Goal: Information Seeking & Learning: Learn about a topic

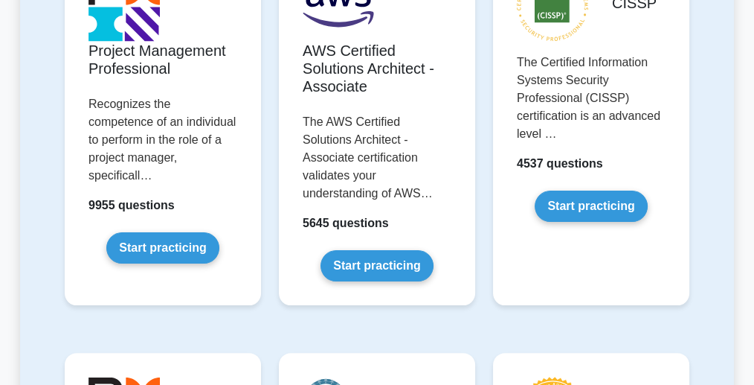
scroll to position [414, 0]
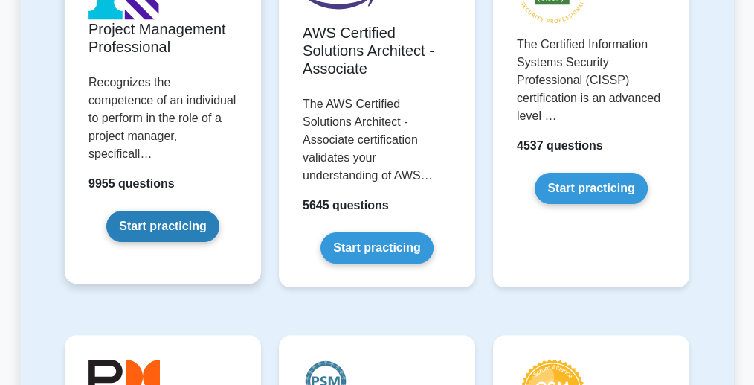
click at [186, 211] on link "Start practicing" at bounding box center [162, 226] width 112 height 31
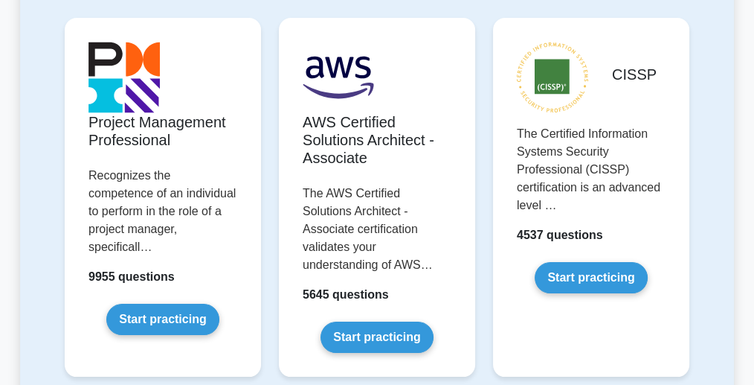
scroll to position [354, 0]
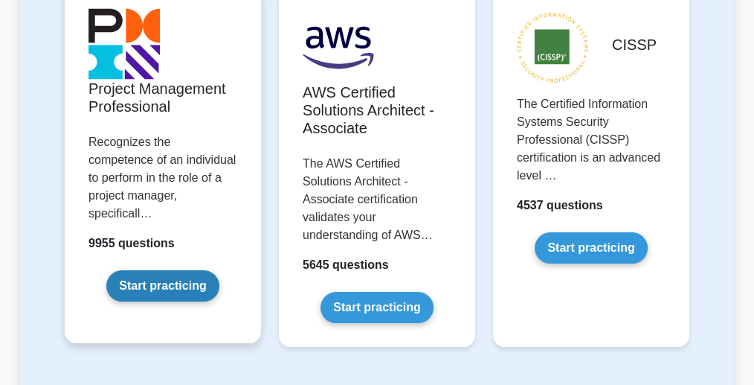
click at [135, 270] on link "Start practicing" at bounding box center [162, 285] width 112 height 31
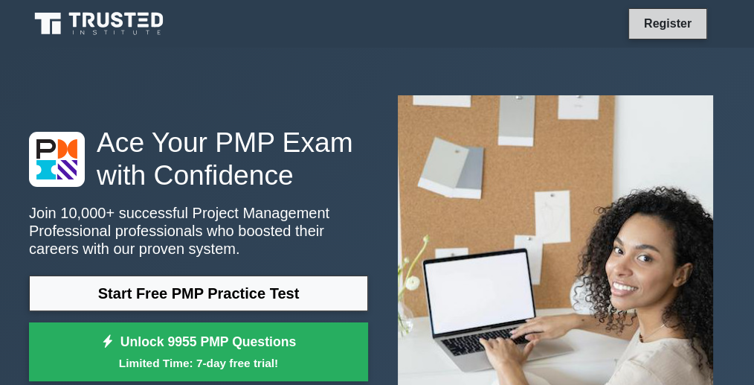
click at [667, 31] on link "Register" at bounding box center [667, 23] width 65 height 19
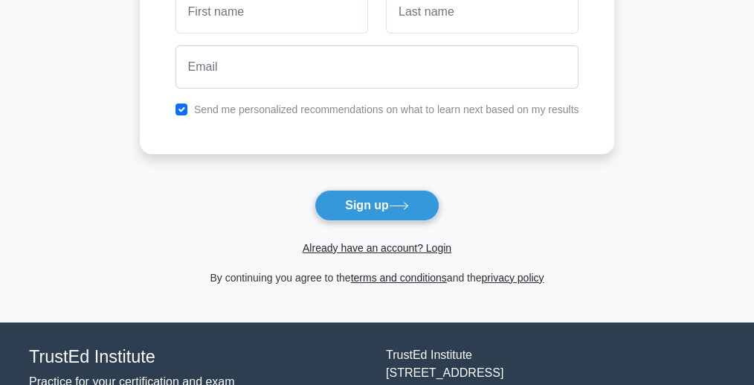
scroll to position [173, 0]
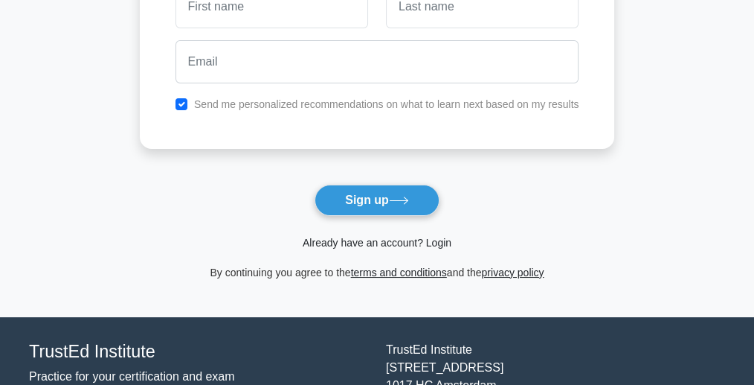
click at [429, 240] on link "Already have an account? Login" at bounding box center [377, 243] width 149 height 12
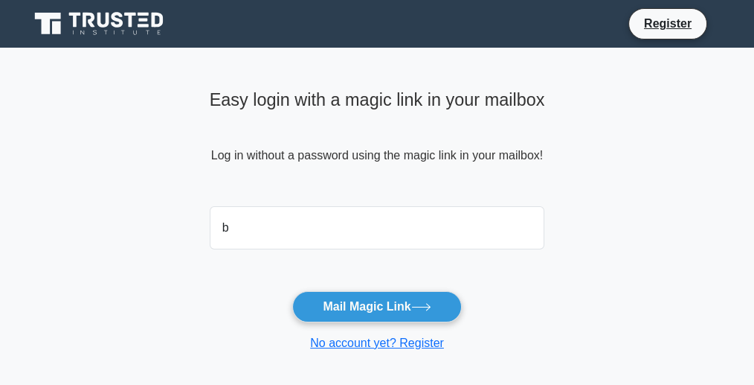
type input "b"
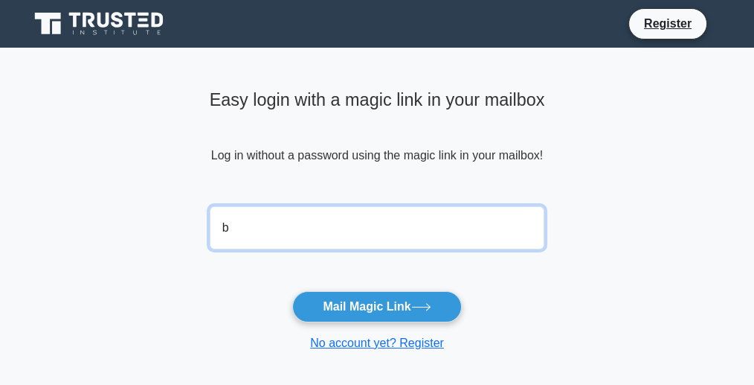
click at [219, 227] on input "b" at bounding box center [378, 227] width 336 height 43
click at [238, 225] on input "b" at bounding box center [378, 227] width 336 height 43
type input "matsinyebenindito@yahoo.com"
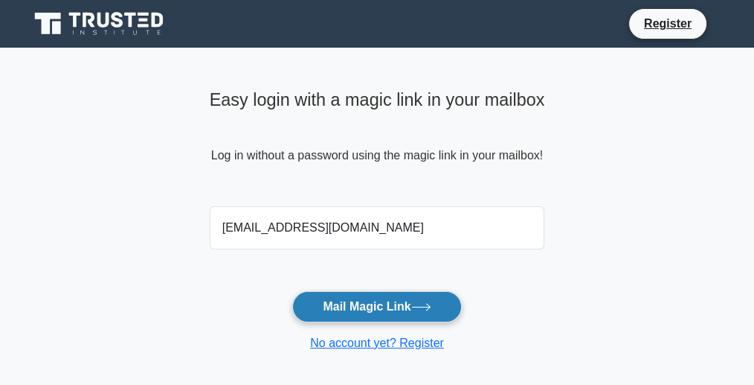
click at [342, 311] on button "Mail Magic Link" at bounding box center [376, 306] width 169 height 31
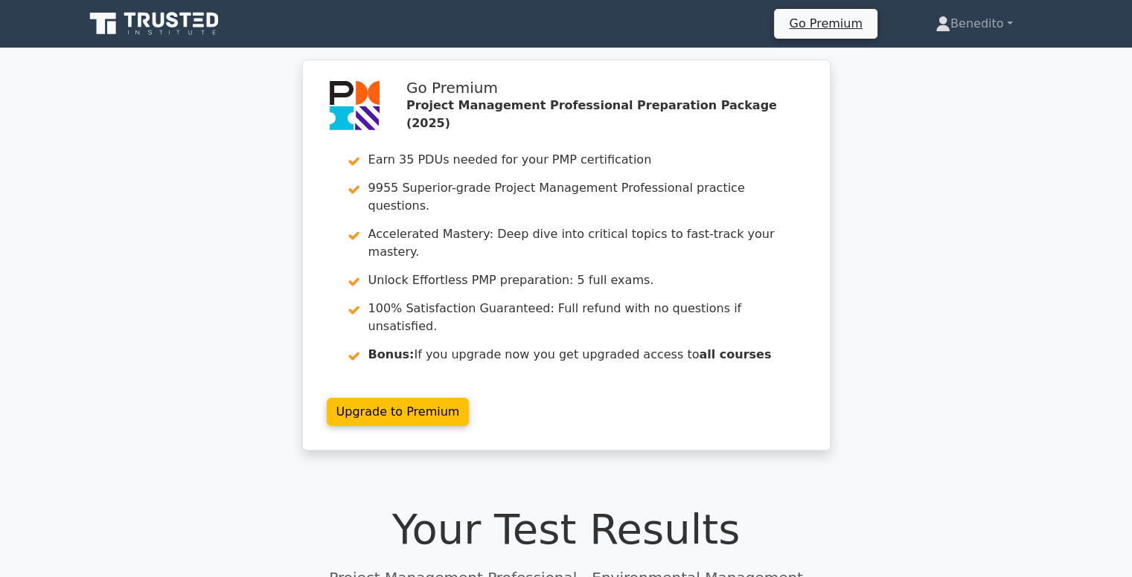
click at [207, 18] on icon at bounding box center [155, 24] width 143 height 28
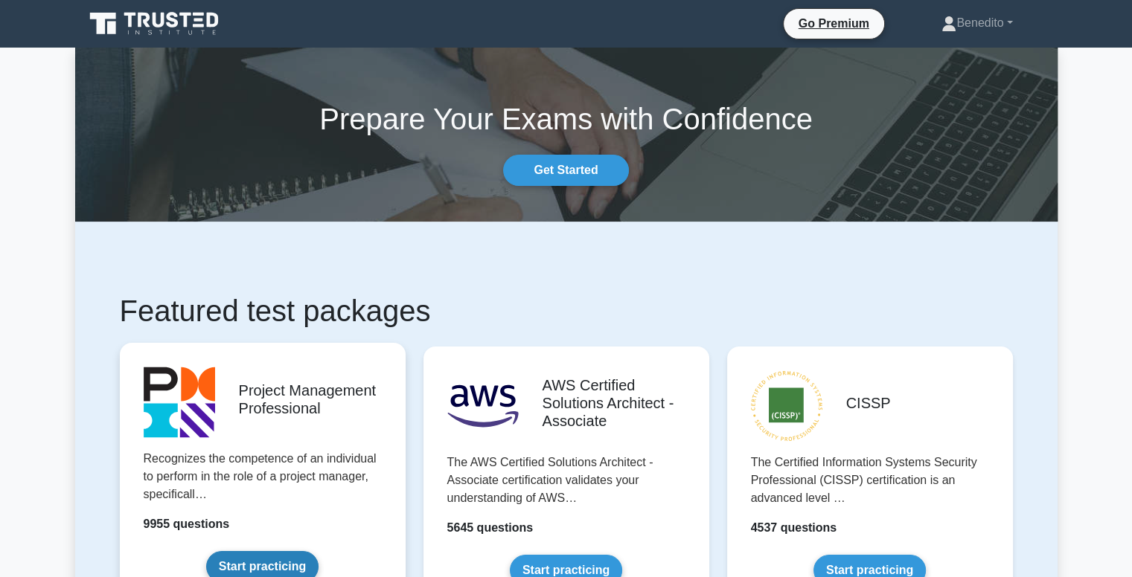
click at [220, 551] on link "Start practicing" at bounding box center [262, 566] width 112 height 31
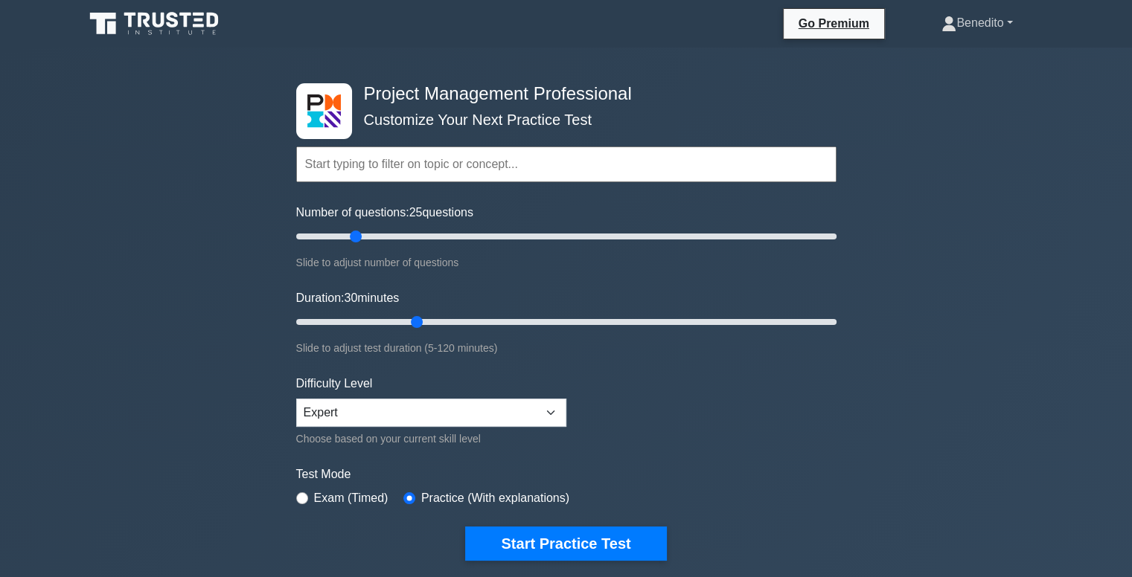
click at [967, 30] on link "Benedito" at bounding box center [977, 23] width 142 height 30
click at [933, 56] on link "Profile" at bounding box center [965, 58] width 118 height 24
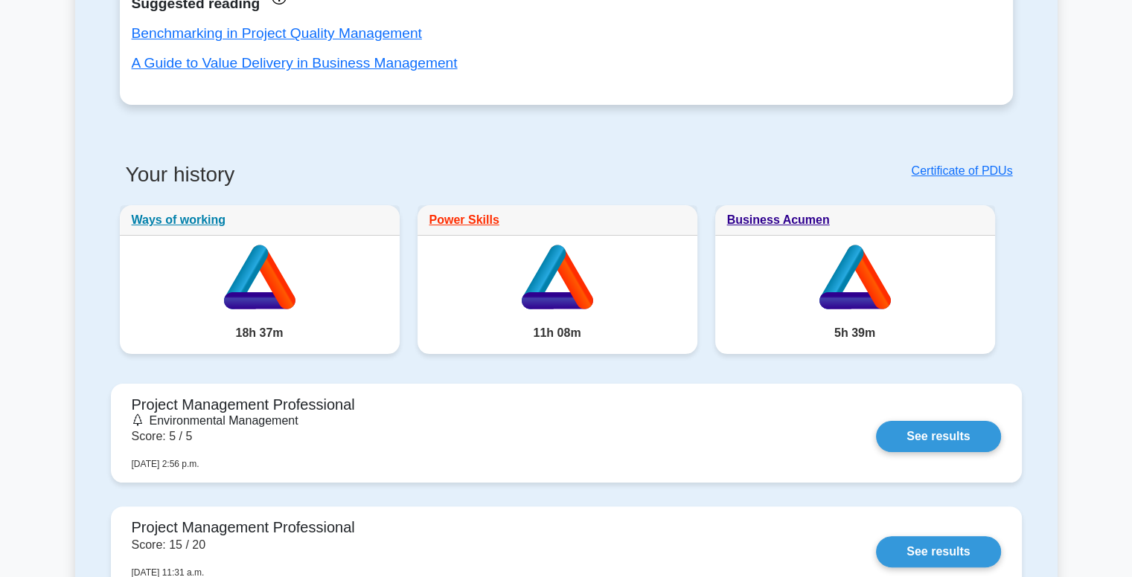
scroll to position [223, 0]
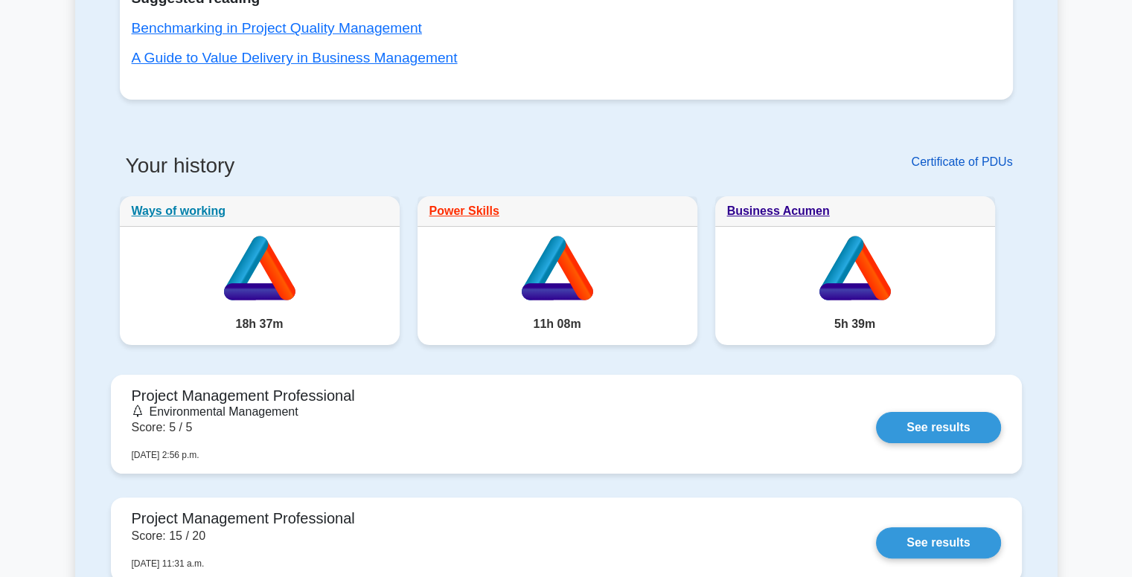
click at [946, 164] on link "Certificate of PDUs" at bounding box center [961, 162] width 101 height 13
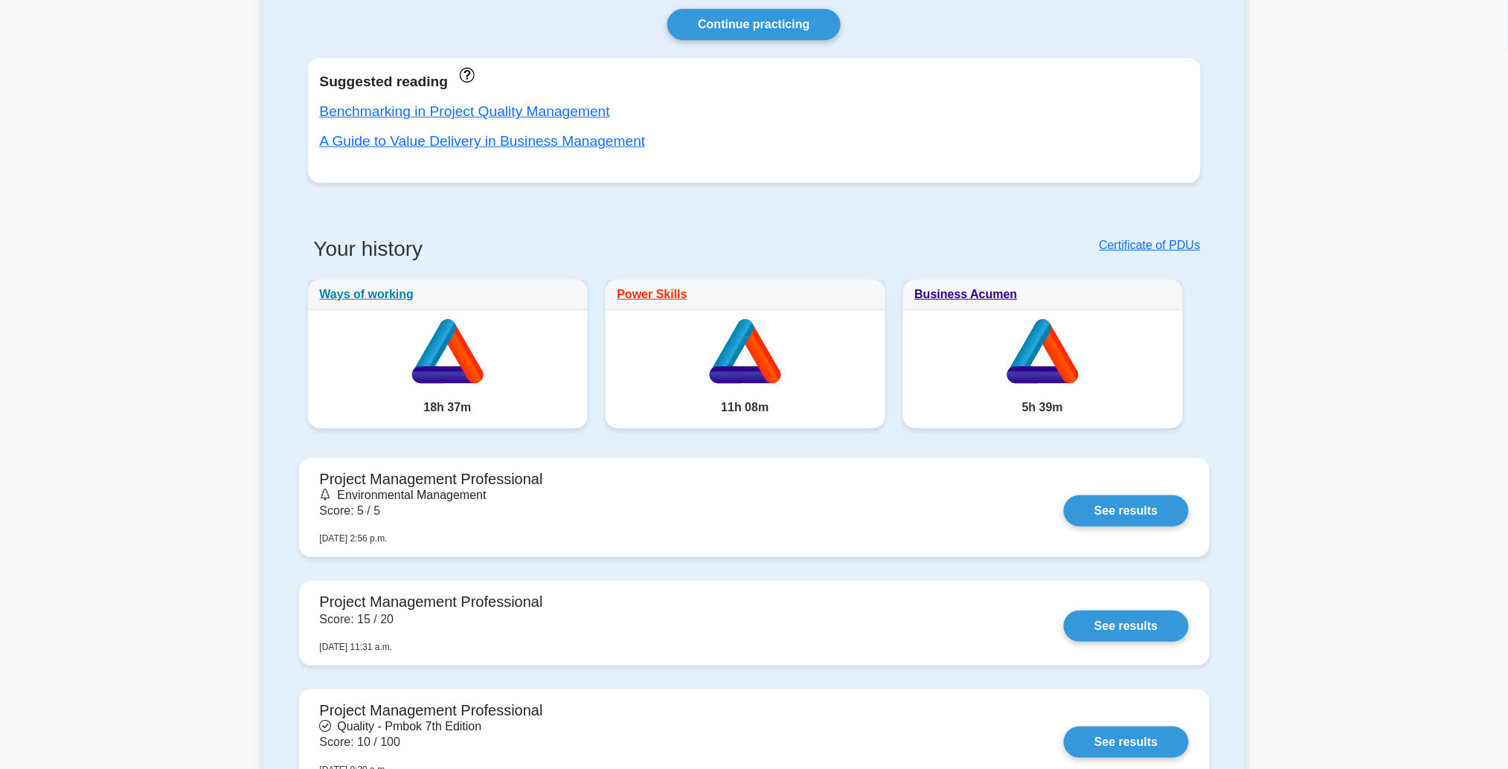
scroll to position [0, 0]
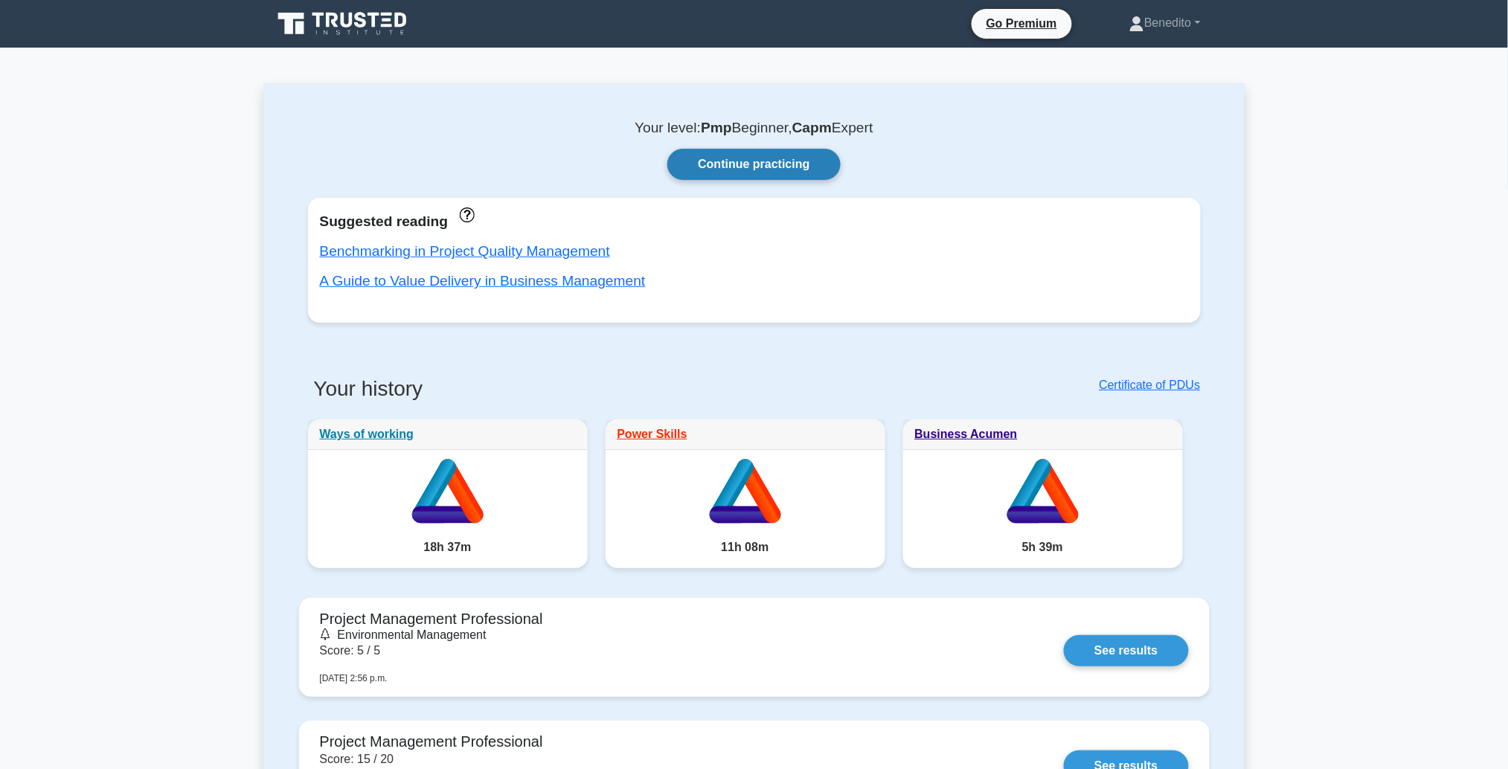
click at [767, 162] on link "Continue practicing" at bounding box center [753, 164] width 173 height 31
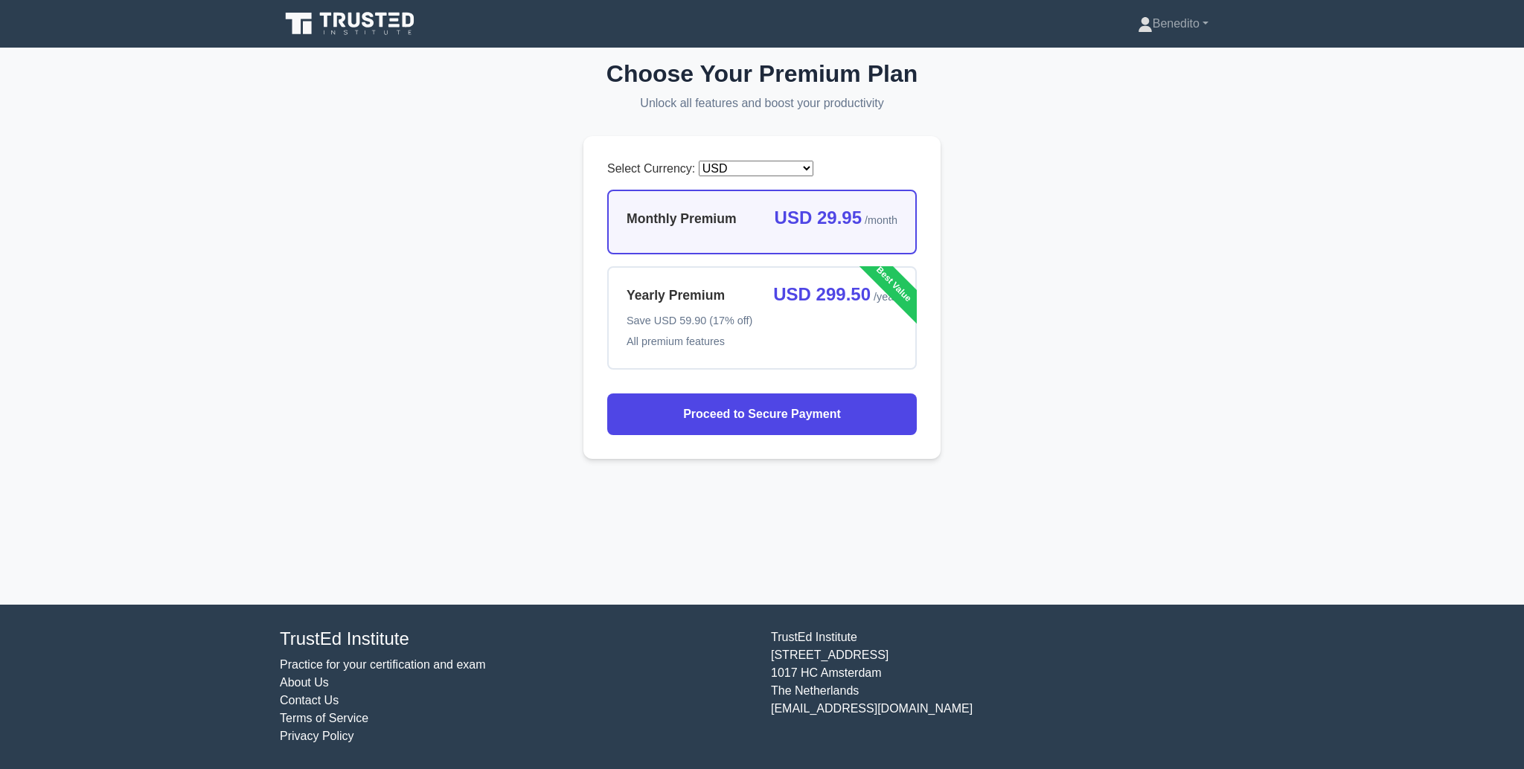
select select "USD"
click at [674, 341] on span "All premium features" at bounding box center [762, 342] width 271 height 18
click at [617, 276] on input "Yearly Premium USD 299.50 /year Save USD 59.90 (17% off) All premium features B…" at bounding box center [612, 271] width 10 height 10
radio input "true"
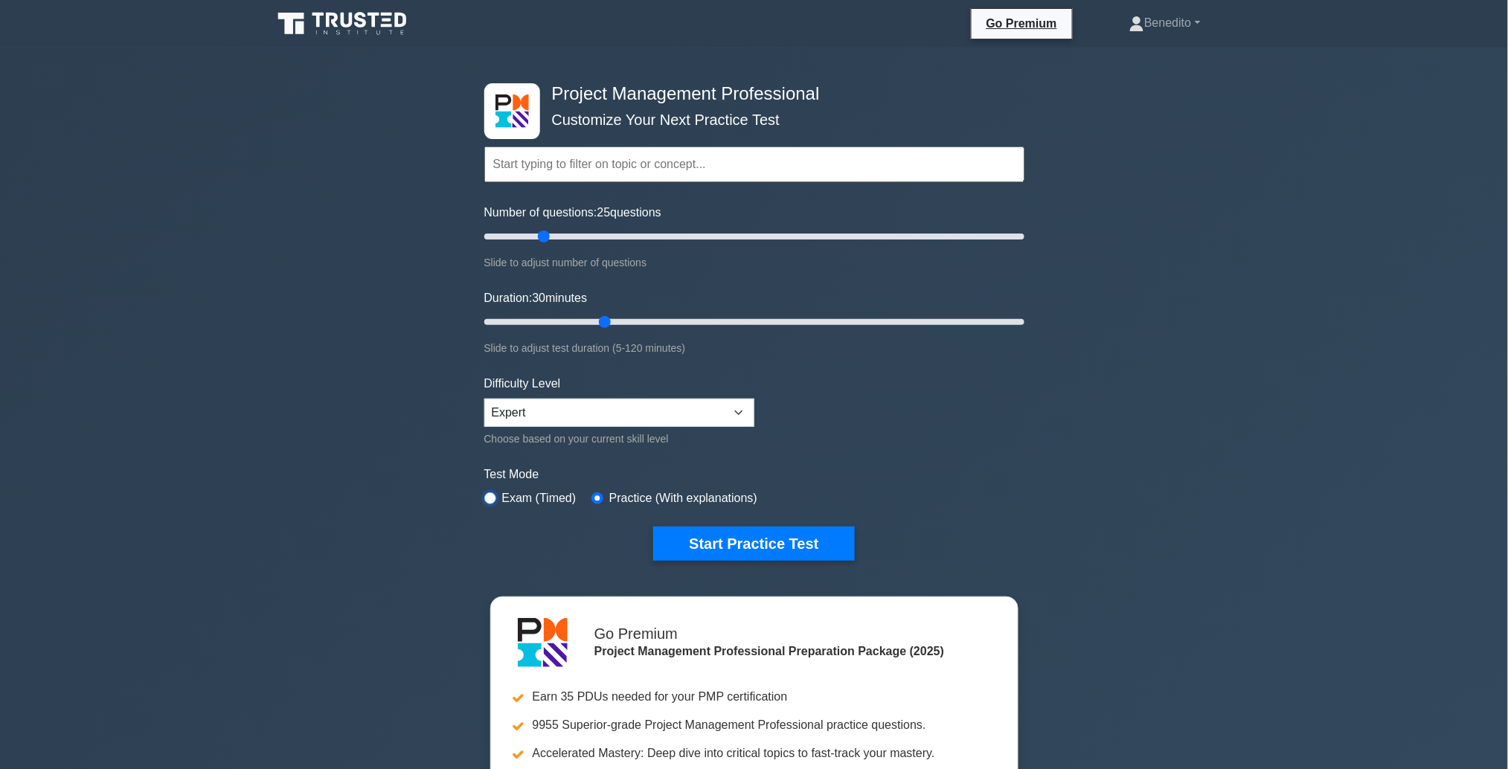
click at [490, 499] on input "radio" at bounding box center [490, 499] width 12 height 12
radio input "true"
click at [762, 541] on button "Start Practice Test" at bounding box center [753, 544] width 201 height 34
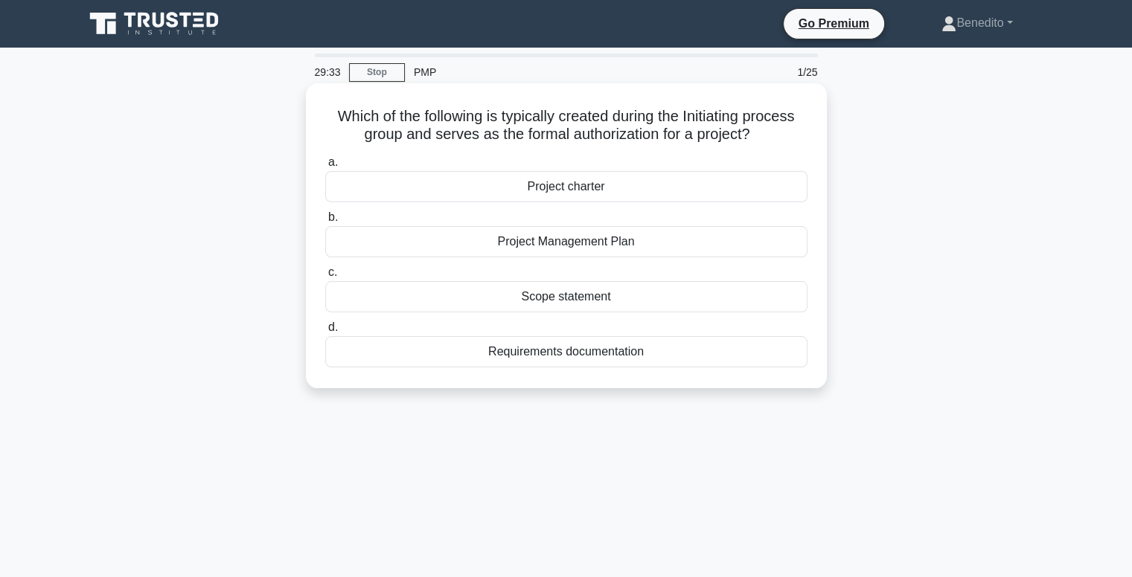
click at [554, 292] on div "Scope statement" at bounding box center [566, 296] width 482 height 31
click at [325, 278] on input "c. Scope statement" at bounding box center [325, 273] width 0 height 10
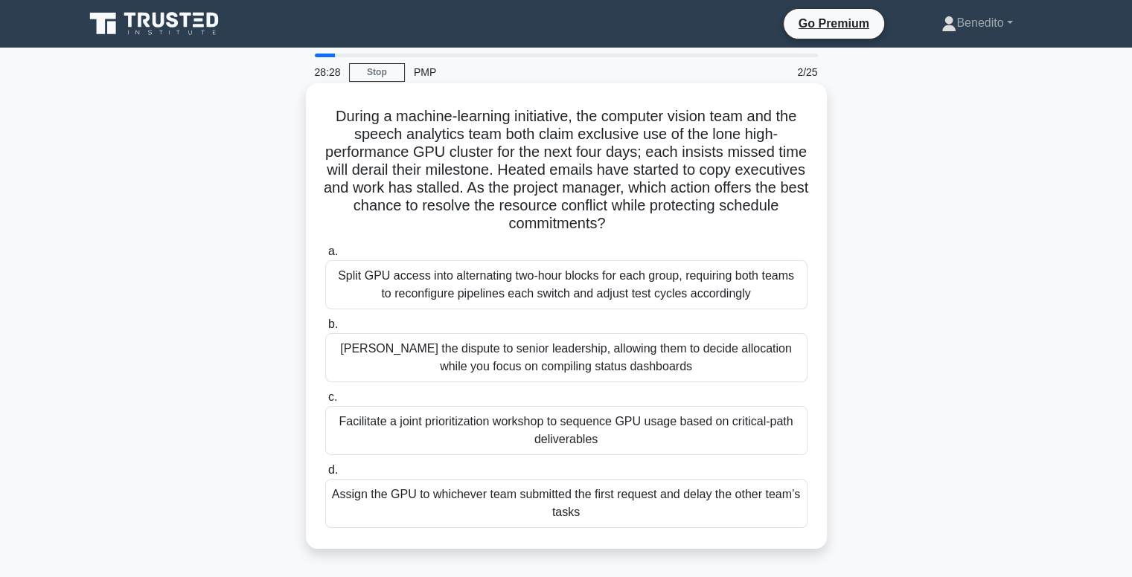
click at [574, 433] on div "Facilitate a joint prioritization workshop to sequence GPU usage based on criti…" at bounding box center [566, 430] width 482 height 49
click at [325, 403] on input "c. Facilitate a joint prioritization workshop to sequence GPU usage based on cr…" at bounding box center [325, 398] width 0 height 10
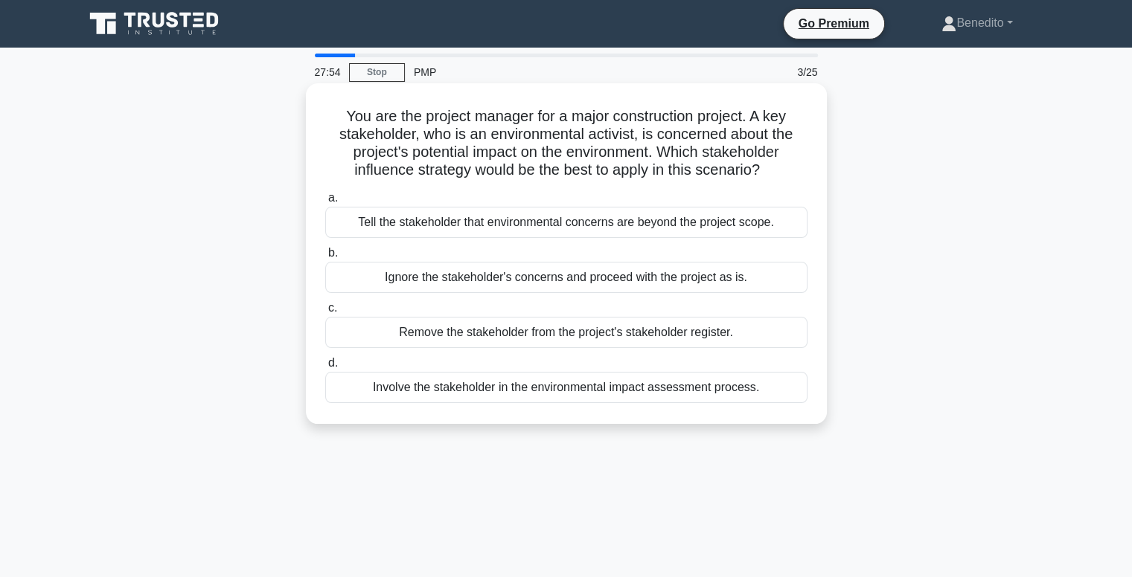
click at [478, 385] on div "Involve the stakeholder in the environmental impact assessment process." at bounding box center [566, 387] width 482 height 31
click at [325, 368] on input "d. Involve the stakeholder in the environmental impact assessment process." at bounding box center [325, 364] width 0 height 10
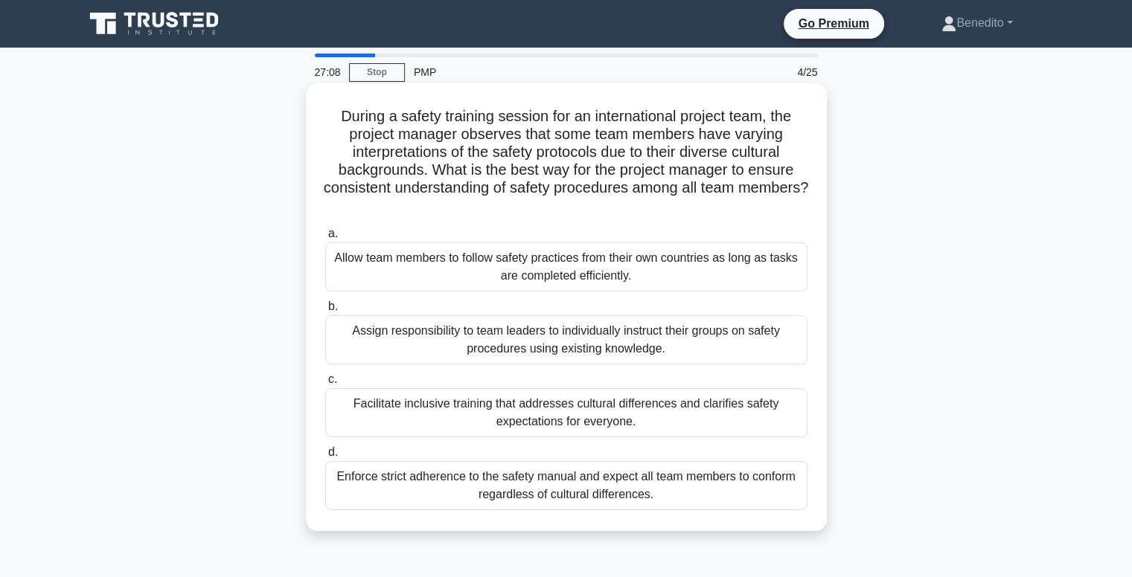
click at [551, 418] on div "Facilitate inclusive training that addresses cultural differences and clarifies…" at bounding box center [566, 412] width 482 height 49
click at [325, 385] on input "c. Facilitate inclusive training that addresses cultural differences and clarif…" at bounding box center [325, 380] width 0 height 10
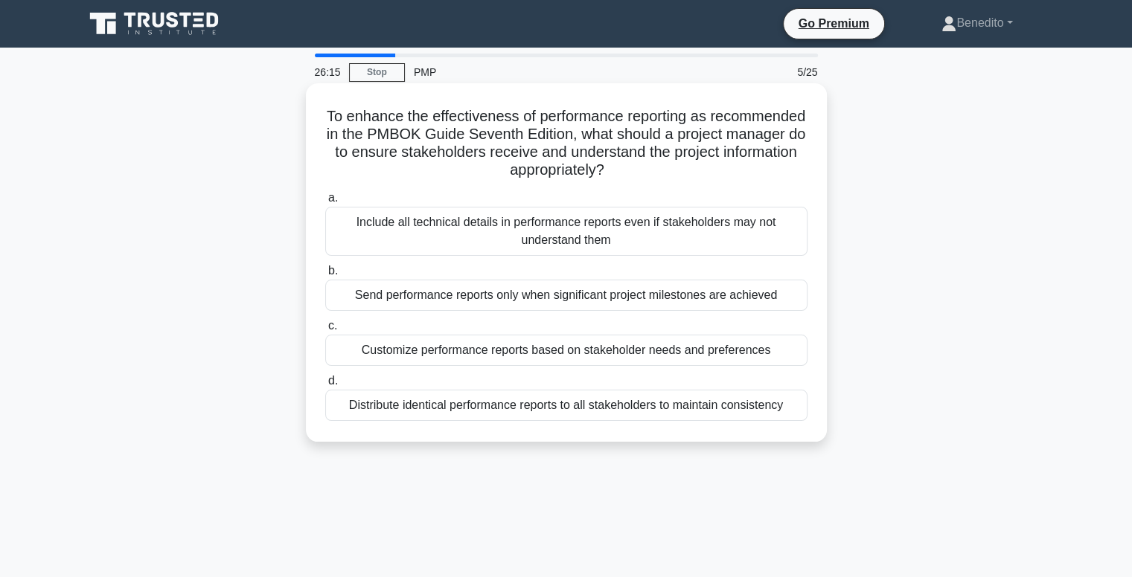
click at [603, 355] on div "Customize performance reports based on stakeholder needs and preferences" at bounding box center [566, 350] width 482 height 31
click at [325, 331] on input "c. Customize performance reports based on stakeholder needs and preferences" at bounding box center [325, 326] width 0 height 10
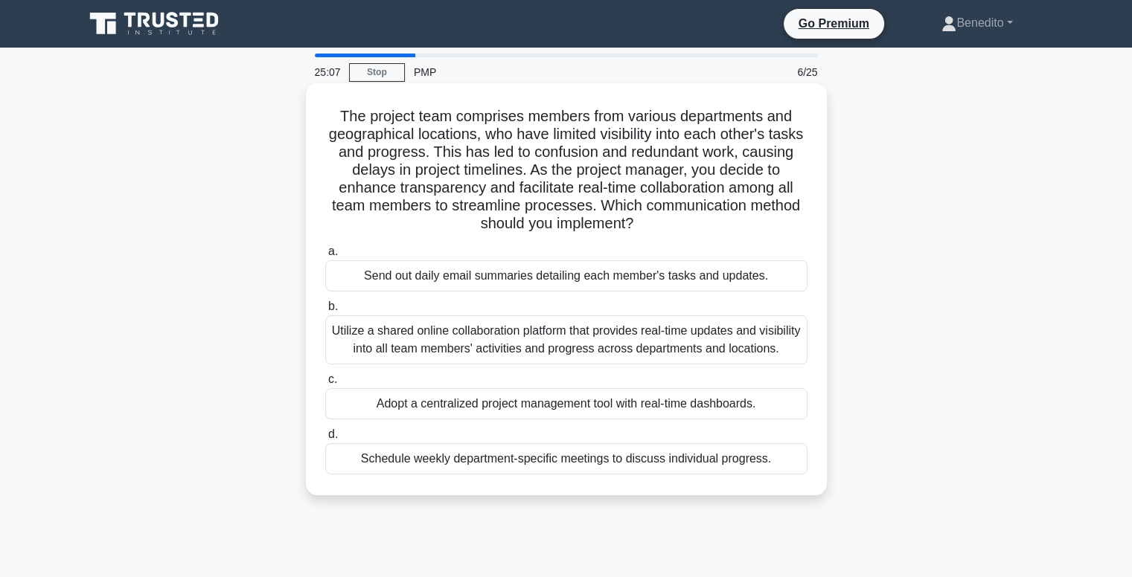
click at [598, 351] on div "Utilize a shared online collaboration platform that provides real-time updates …" at bounding box center [566, 339] width 482 height 49
click at [325, 312] on input "b. Utilize a shared online collaboration platform that provides real-time updat…" at bounding box center [325, 307] width 0 height 10
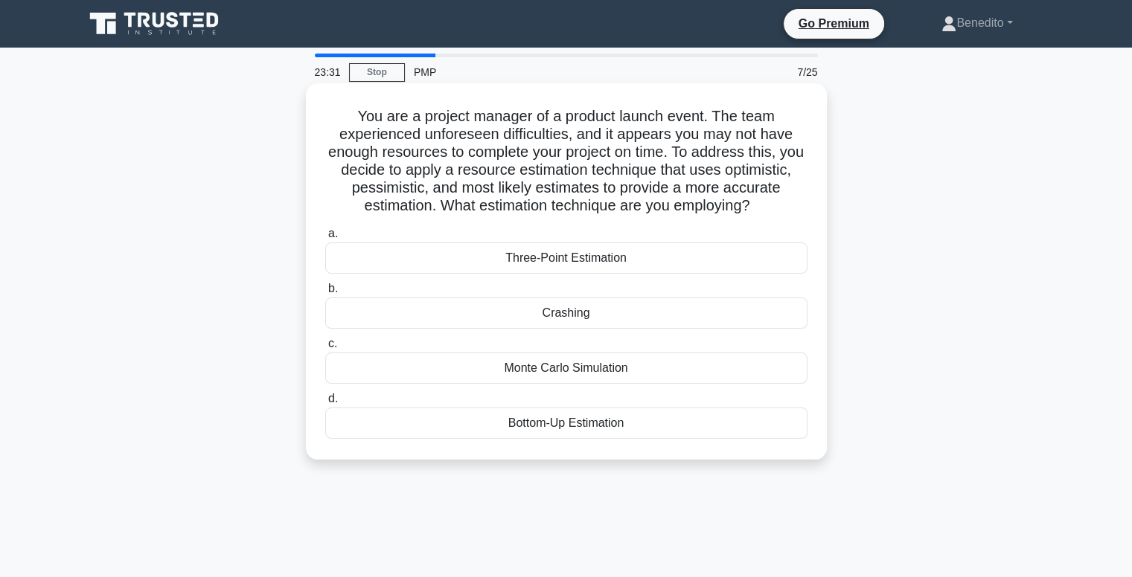
click at [565, 259] on div "Three-Point Estimation" at bounding box center [566, 258] width 482 height 31
click at [325, 239] on input "a. Three-Point Estimation" at bounding box center [325, 234] width 0 height 10
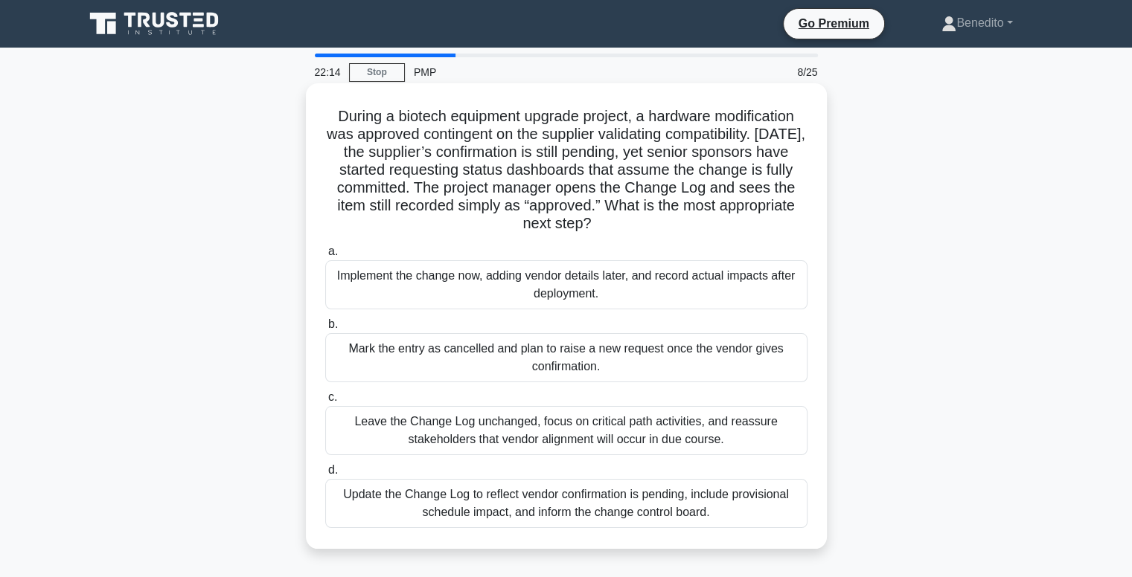
click at [555, 501] on div "Update the Change Log to reflect vendor confirmation is pending, include provis…" at bounding box center [566, 503] width 482 height 49
click at [577, 513] on div "Update the Change Log to reflect vendor confirmation is pending, include provis…" at bounding box center [566, 503] width 482 height 49
click at [325, 475] on input "d. Update the Change Log to reflect vendor confirmation is pending, include pro…" at bounding box center [325, 471] width 0 height 10
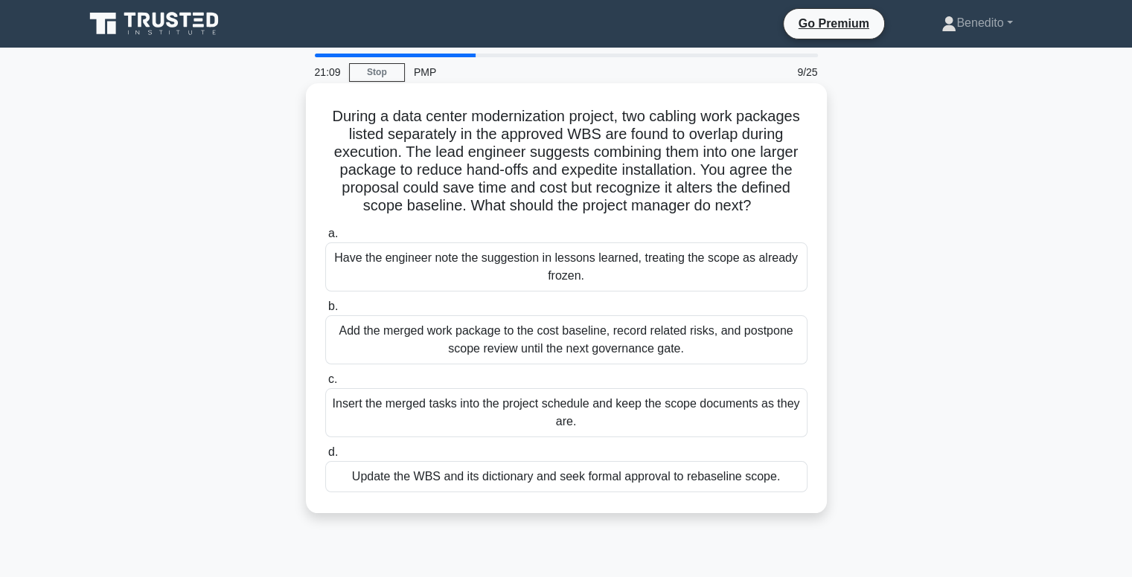
click at [583, 481] on div "Update the WBS and its dictionary and seek formal approval to rebaseline scope." at bounding box center [566, 476] width 482 height 31
click at [325, 458] on input "d. Update the WBS and its dictionary and seek formal approval to rebaseline sco…" at bounding box center [325, 453] width 0 height 10
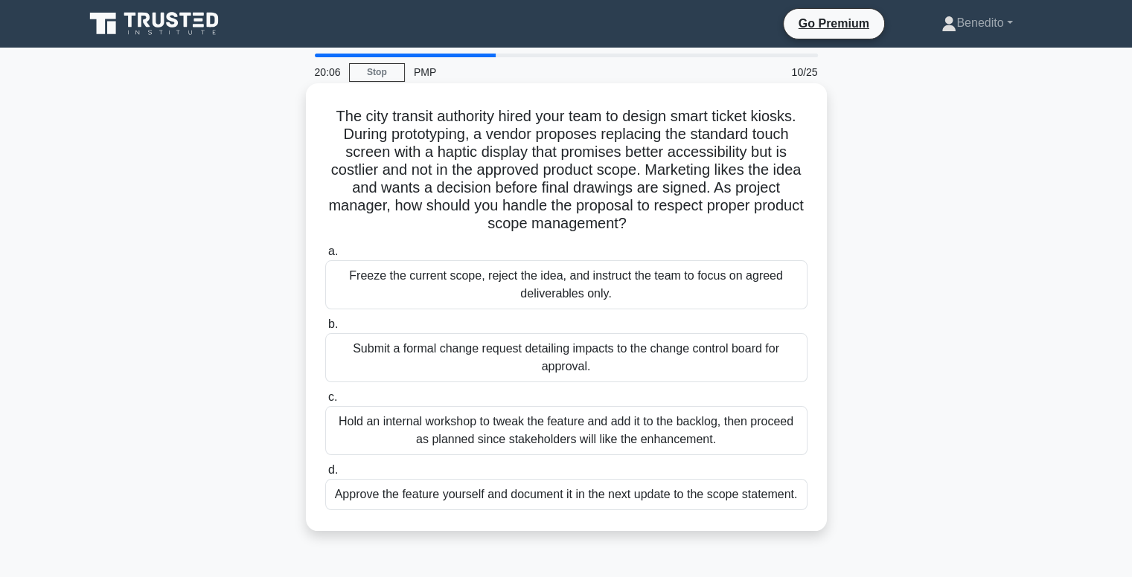
click at [548, 356] on div "Submit a formal change request detailing impacts to the change control board fo…" at bounding box center [566, 357] width 482 height 49
click at [325, 330] on input "b. Submit a formal change request detailing impacts to the change control board…" at bounding box center [325, 325] width 0 height 10
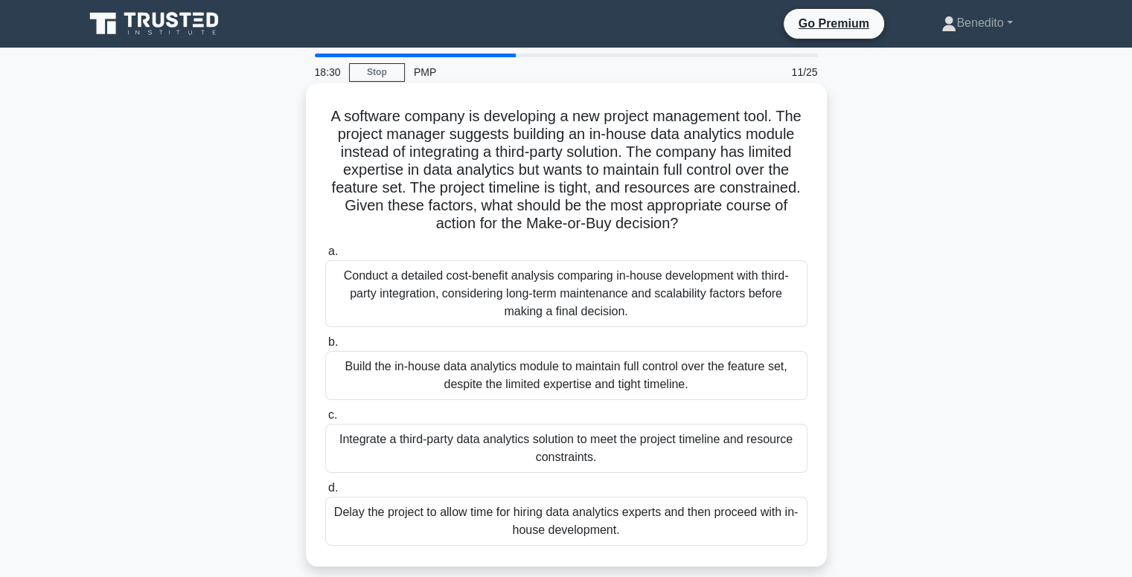
click at [568, 290] on div "Conduct a detailed cost-benefit analysis comparing in-house development with th…" at bounding box center [566, 293] width 482 height 67
click at [325, 257] on input "a. Conduct a detailed cost-benefit analysis comparing in-house development with…" at bounding box center [325, 252] width 0 height 10
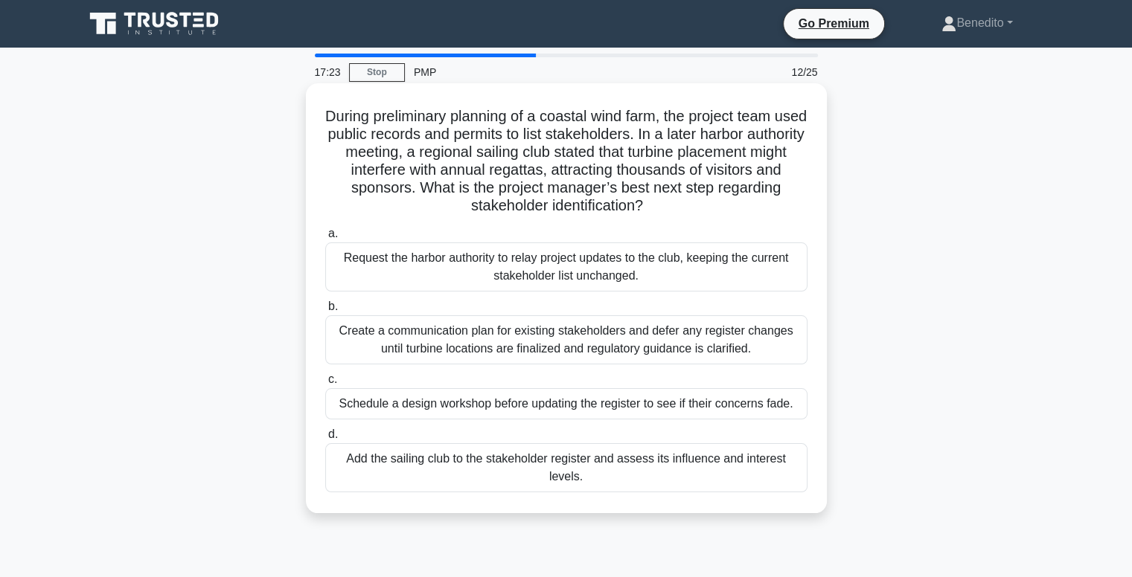
click at [673, 475] on div "Add the sailing club to the stakeholder register and assess its influence and i…" at bounding box center [566, 467] width 482 height 49
click at [325, 440] on input "d. Add the sailing club to the stakeholder register and assess its influence an…" at bounding box center [325, 435] width 0 height 10
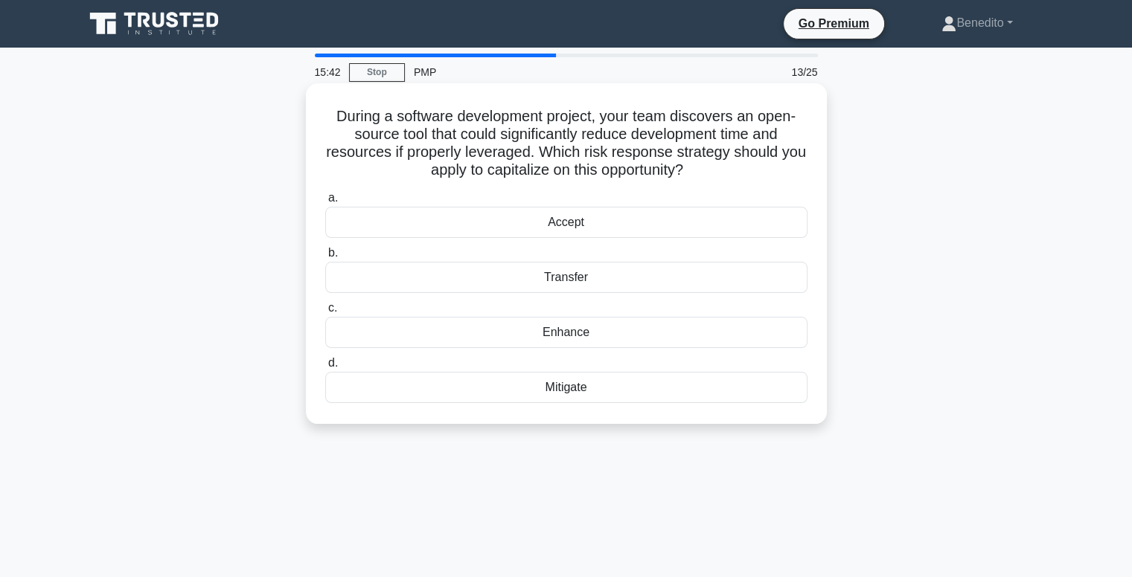
click at [578, 390] on div "Mitigate" at bounding box center [566, 387] width 482 height 31
click at [325, 368] on input "d. Mitigate" at bounding box center [325, 364] width 0 height 10
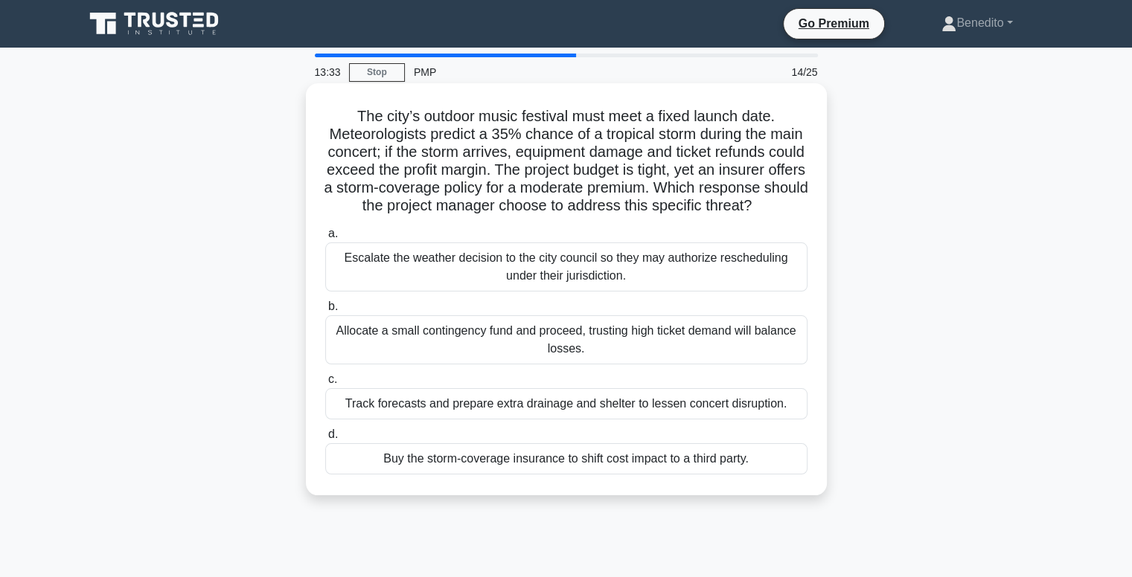
click at [598, 475] on div "Buy the storm-coverage insurance to shift cost impact to a third party." at bounding box center [566, 458] width 482 height 31
click at [325, 440] on input "d. Buy the storm-coverage insurance to shift cost impact to a third party." at bounding box center [325, 435] width 0 height 10
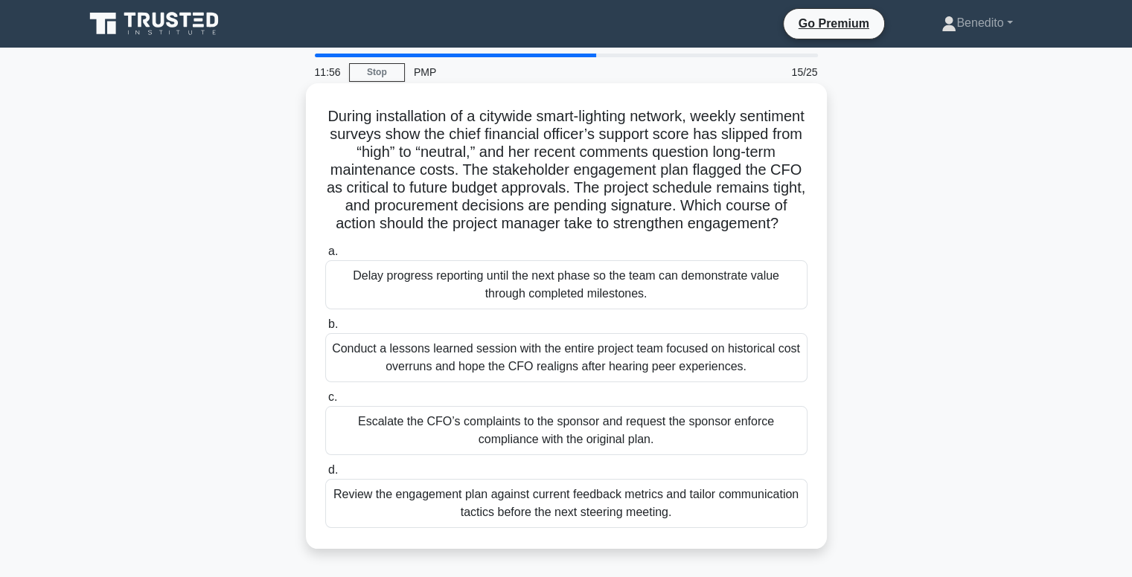
click at [687, 382] on div "Conduct a lessons learned session with the entire project team focused on histo…" at bounding box center [566, 357] width 482 height 49
click at [325, 330] on input "b. Conduct a lessons learned session with the entire project team focused on hi…" at bounding box center [325, 325] width 0 height 10
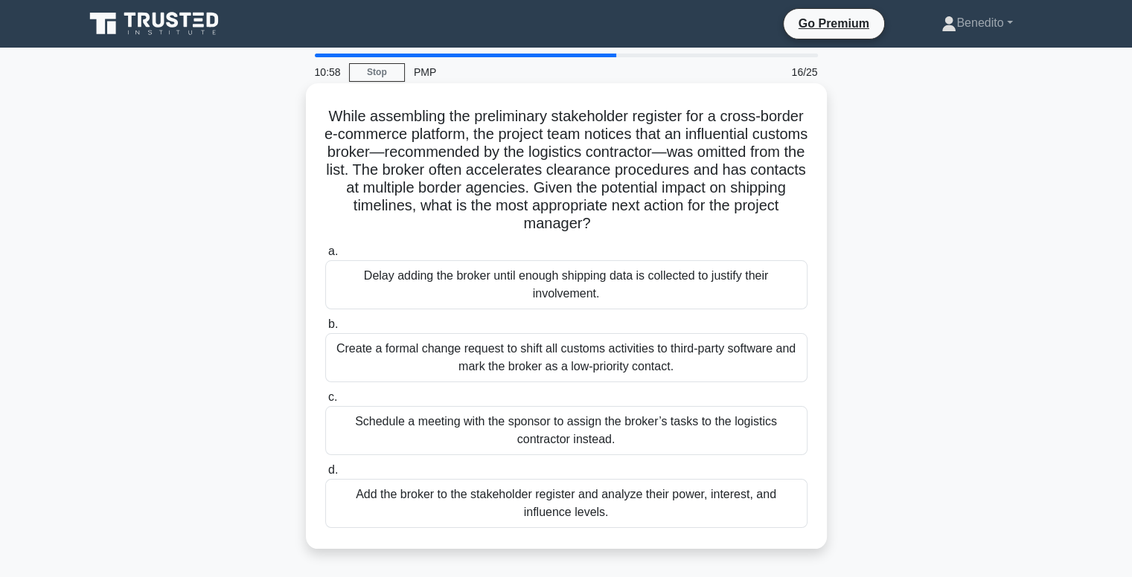
click at [631, 514] on div "Add the broker to the stakeholder register and analyze their power, interest, a…" at bounding box center [566, 503] width 482 height 49
click at [325, 475] on input "d. Add the broker to the stakeholder register and analyze their power, interest…" at bounding box center [325, 471] width 0 height 10
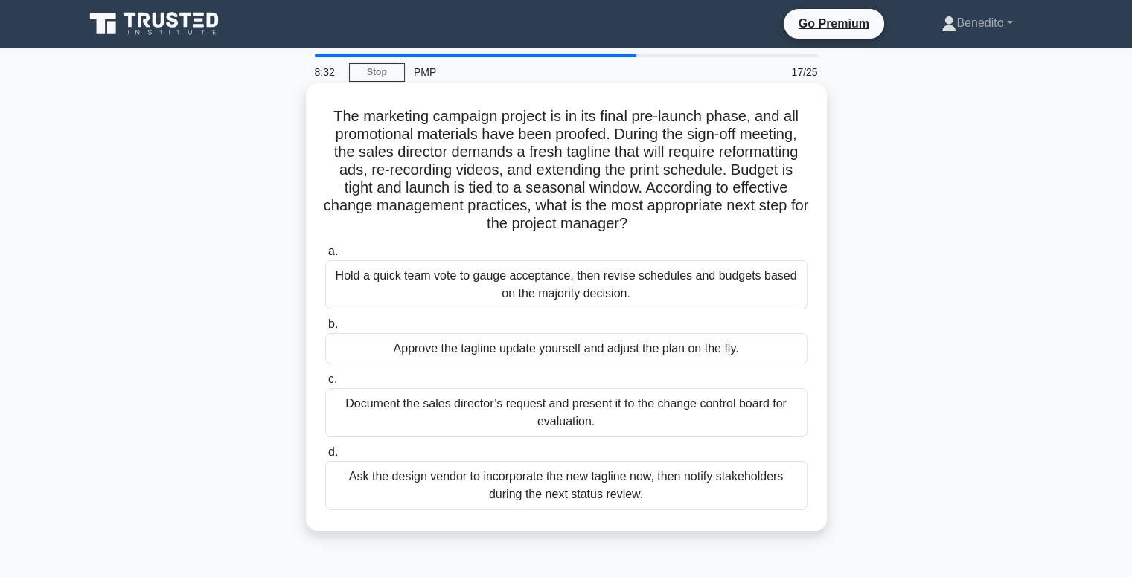
click at [548, 406] on div "Document the sales director’s request and present it to the change control boar…" at bounding box center [566, 412] width 482 height 49
click at [325, 385] on input "c. Document the sales director’s request and present it to the change control b…" at bounding box center [325, 380] width 0 height 10
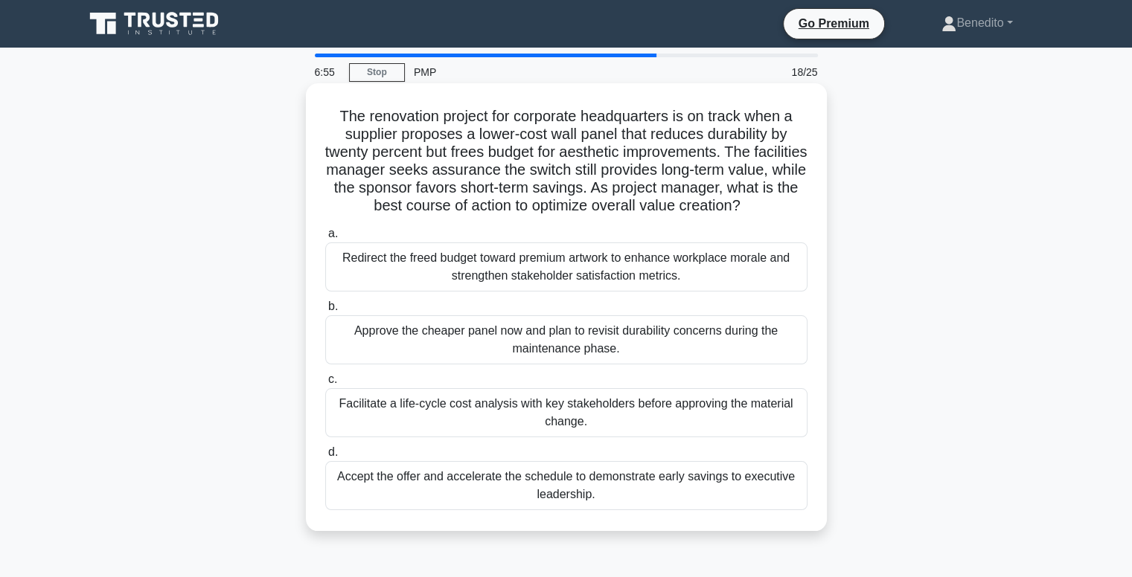
click at [464, 397] on div "Facilitate a life-cycle cost analysis with key stakeholders before approving th…" at bounding box center [566, 412] width 482 height 49
click at [325, 385] on input "c. Facilitate a life-cycle cost analysis with key stakeholders before approving…" at bounding box center [325, 380] width 0 height 10
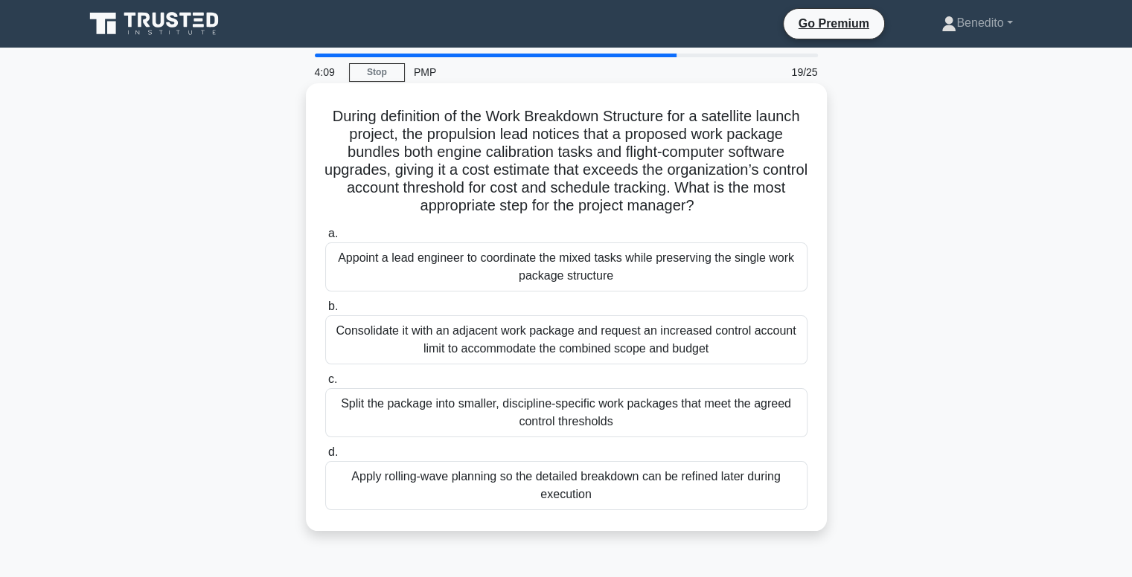
click at [532, 416] on div "Split the package into smaller, discipline-specific work packages that meet the…" at bounding box center [566, 412] width 482 height 49
click at [325, 385] on input "c. Split the package into smaller, discipline-specific work packages that meet …" at bounding box center [325, 380] width 0 height 10
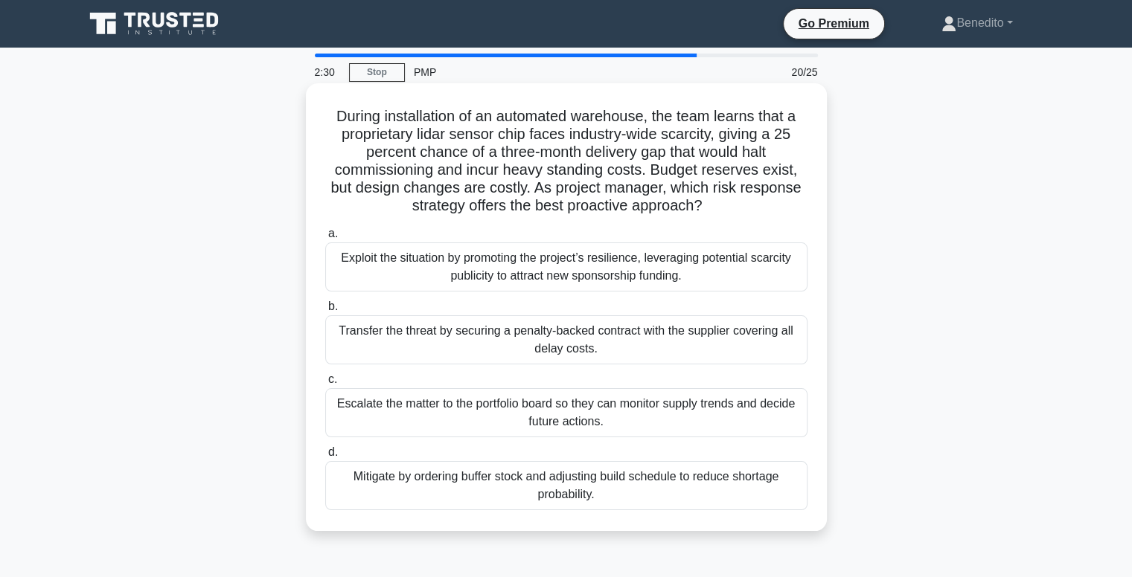
click at [534, 485] on div "Mitigate by ordering buffer stock and adjusting build schedule to reduce shorta…" at bounding box center [566, 485] width 482 height 49
click at [325, 458] on input "d. Mitigate by ordering buffer stock and adjusting build schedule to reduce sho…" at bounding box center [325, 453] width 0 height 10
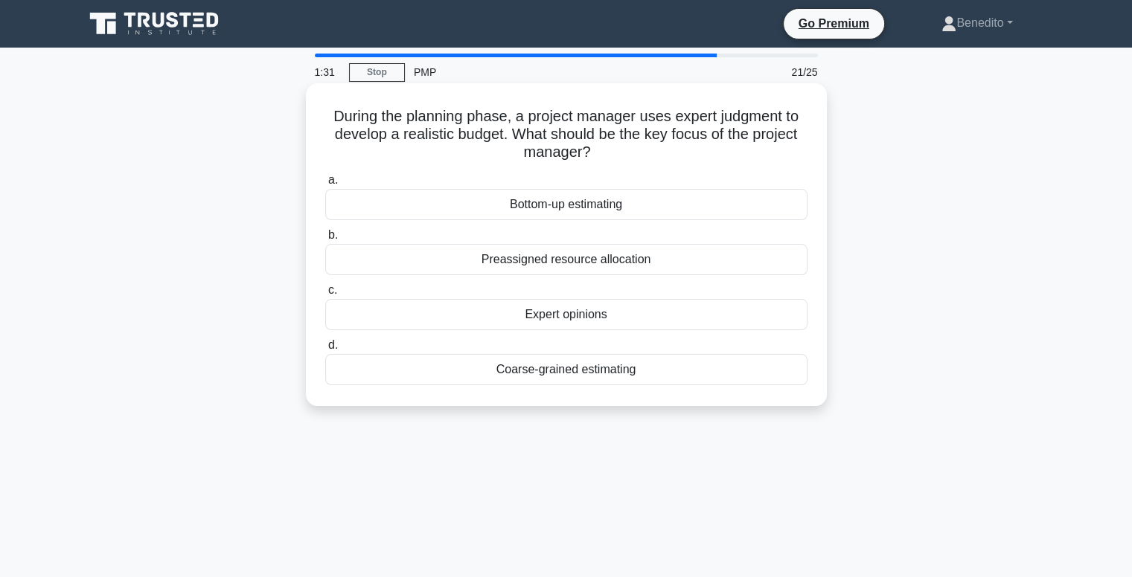
click at [556, 316] on div "Expert opinions" at bounding box center [566, 314] width 482 height 31
click at [325, 295] on input "c. Expert opinions" at bounding box center [325, 291] width 0 height 10
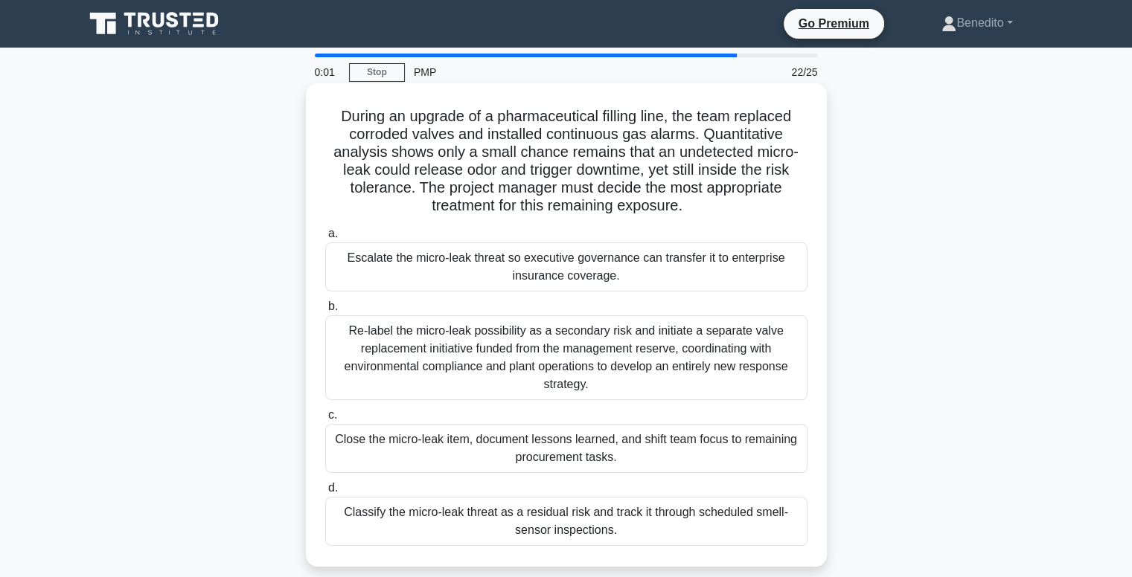
click at [521, 358] on div "Re-label the micro-leak possibility as a secondary risk and initiate a separate…" at bounding box center [566, 357] width 482 height 85
click at [325, 312] on input "b. Re-label the micro-leak possibility as a secondary risk and initiate a separ…" at bounding box center [325, 307] width 0 height 10
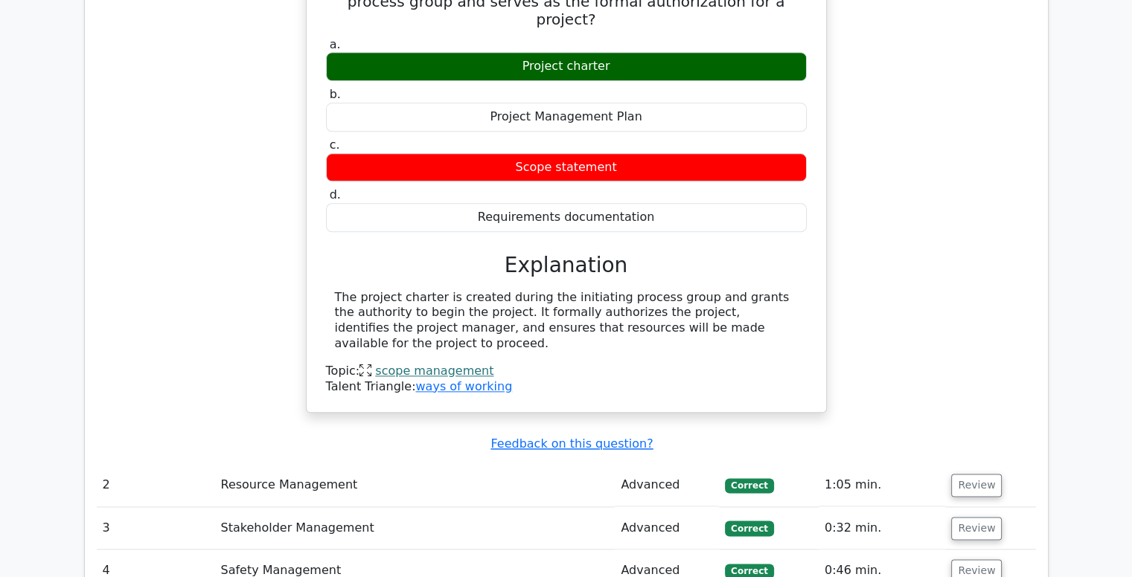
scroll to position [1711, 0]
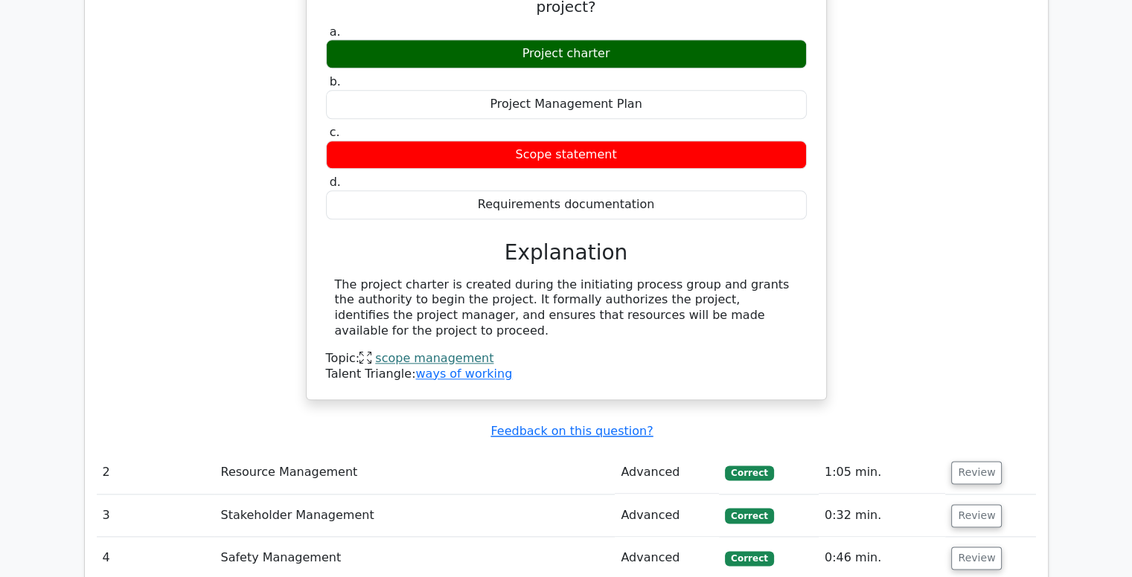
click at [482, 452] on td "Resource Management" at bounding box center [414, 473] width 400 height 42
click at [966, 461] on button "Review" at bounding box center [976, 472] width 51 height 23
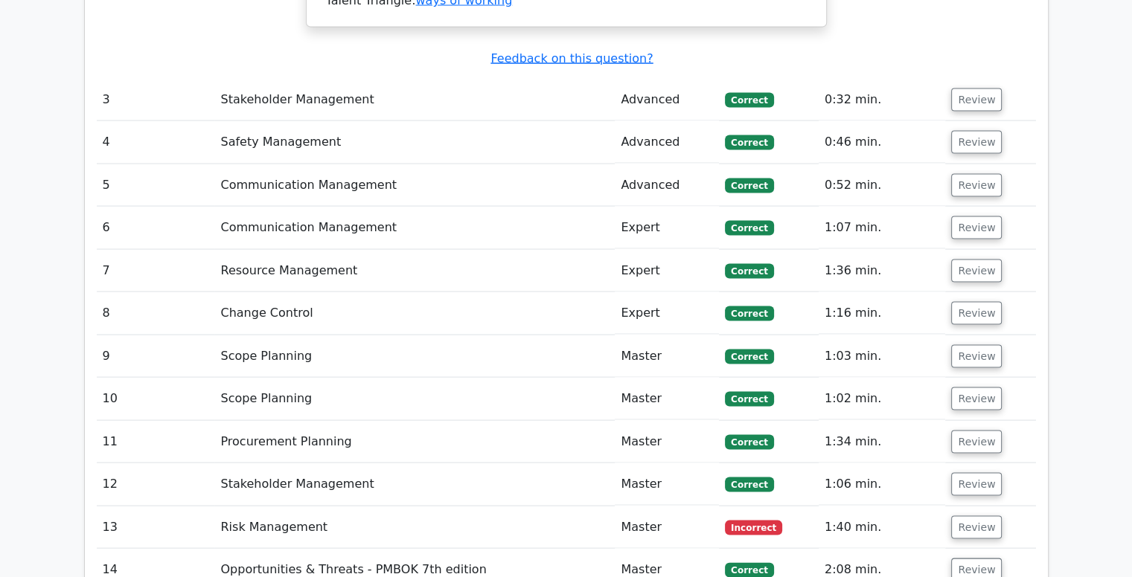
scroll to position [3274, 0]
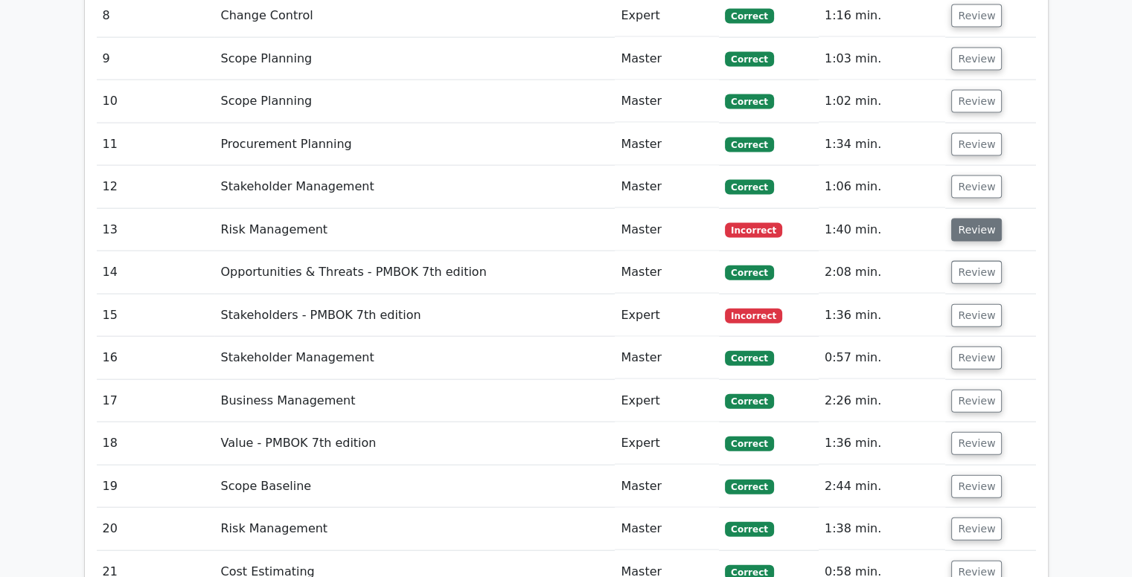
click at [964, 219] on button "Review" at bounding box center [976, 230] width 51 height 23
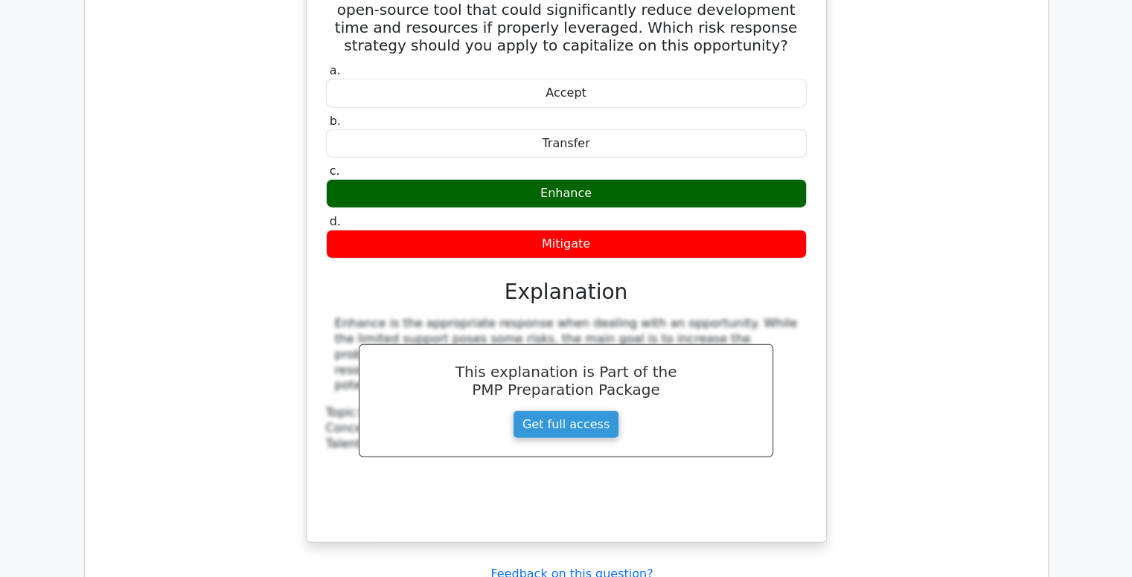
scroll to position [3646, 0]
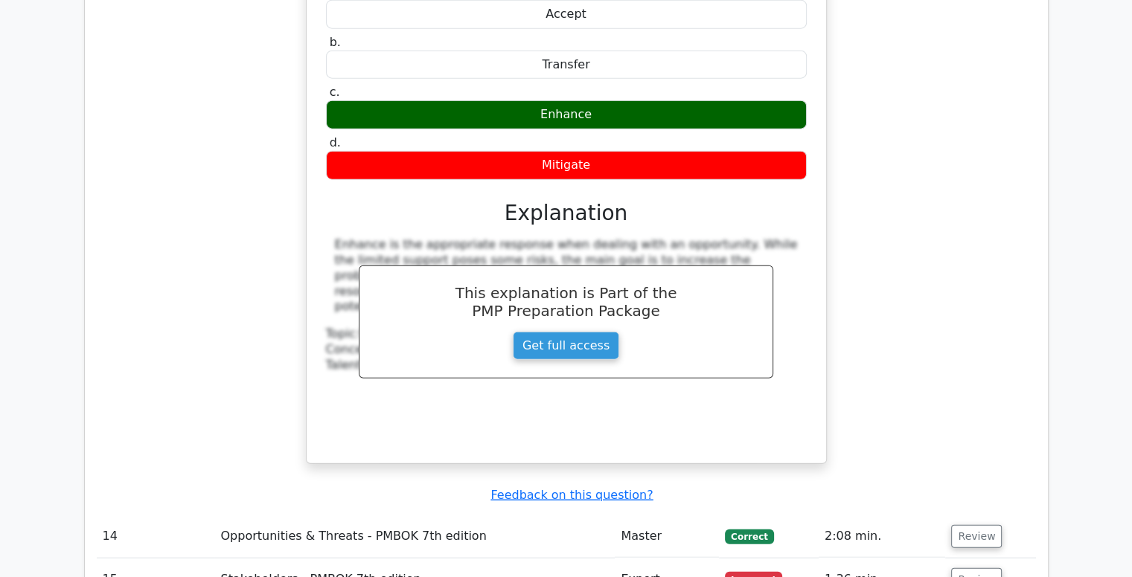
click at [894, 150] on div "During a software development project, your team discovers an open-source tool …" at bounding box center [566, 180] width 939 height 603
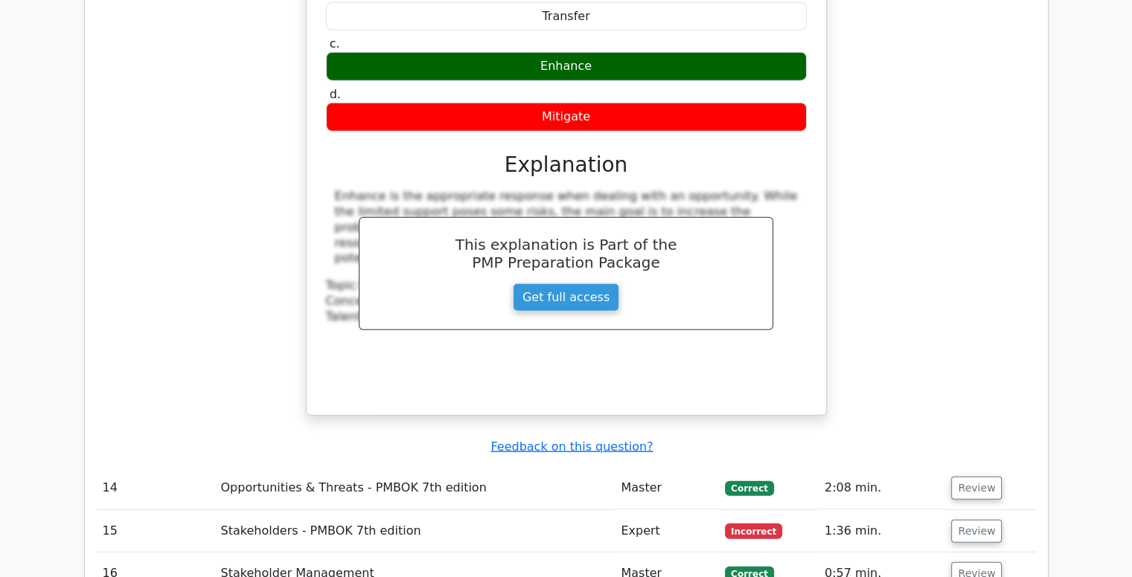
scroll to position [3795, 0]
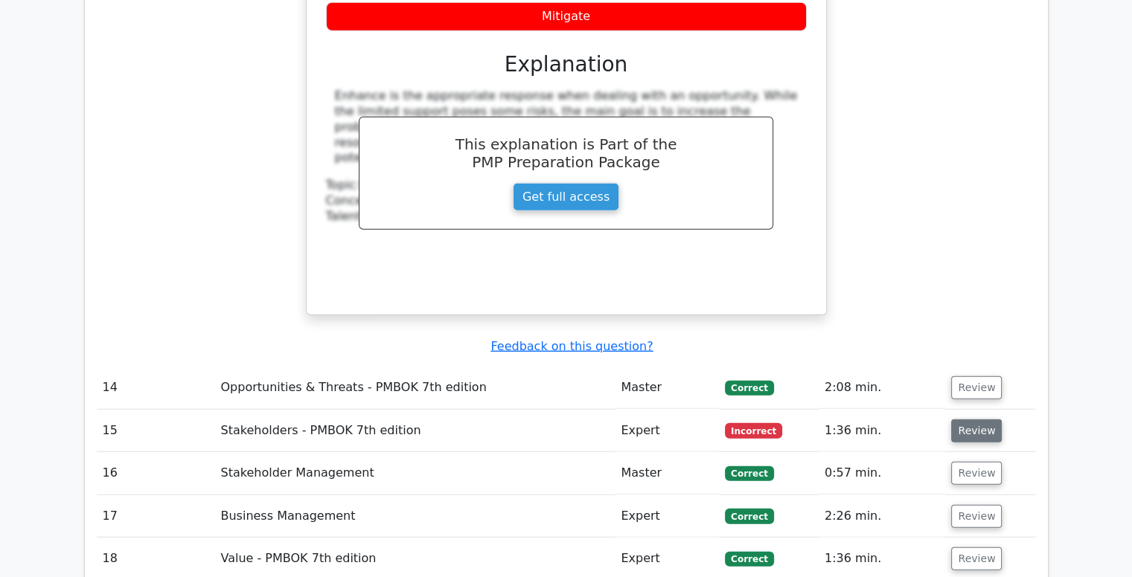
click at [968, 420] on button "Review" at bounding box center [976, 431] width 51 height 23
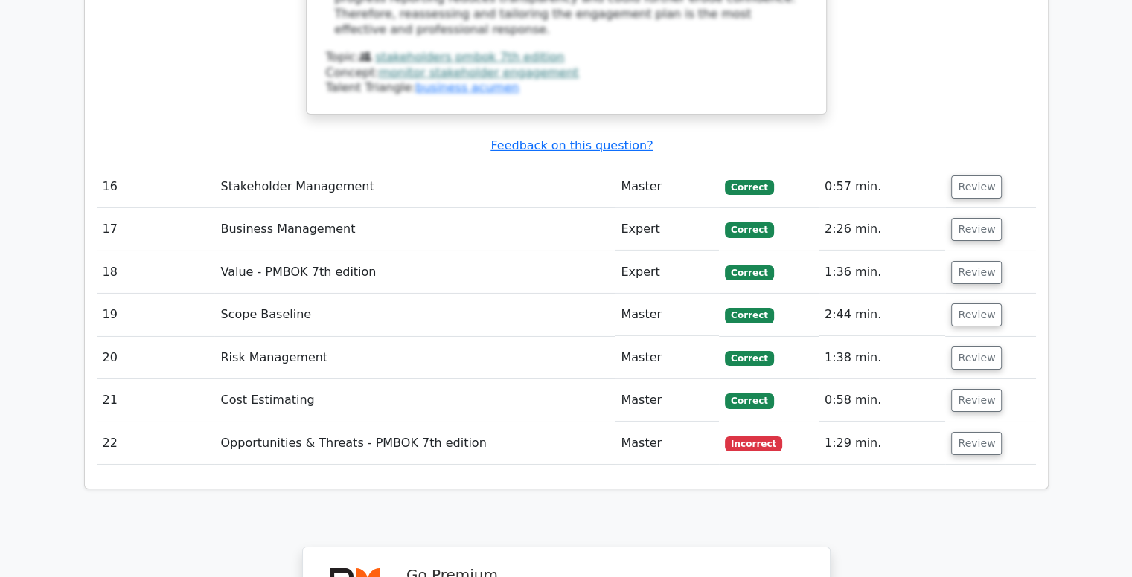
scroll to position [4985, 0]
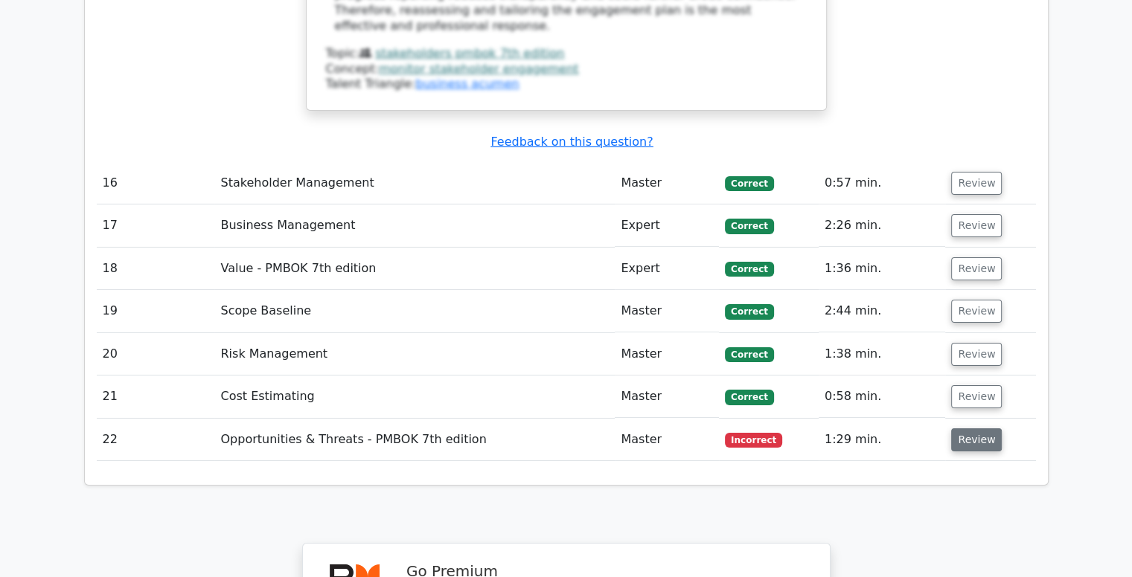
click at [962, 429] on button "Review" at bounding box center [976, 440] width 51 height 23
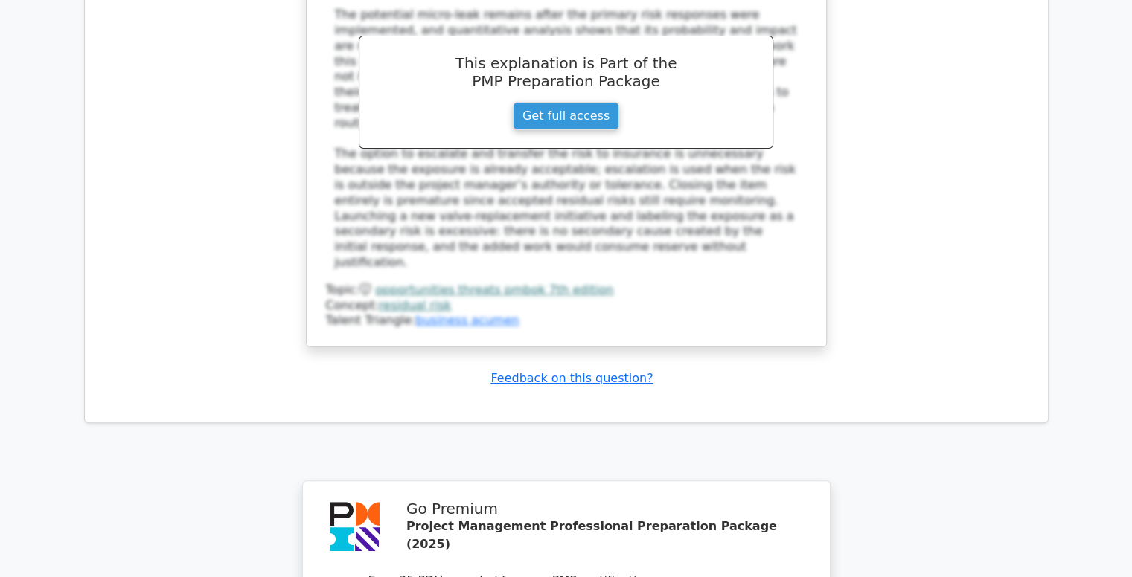
scroll to position [6079, 0]
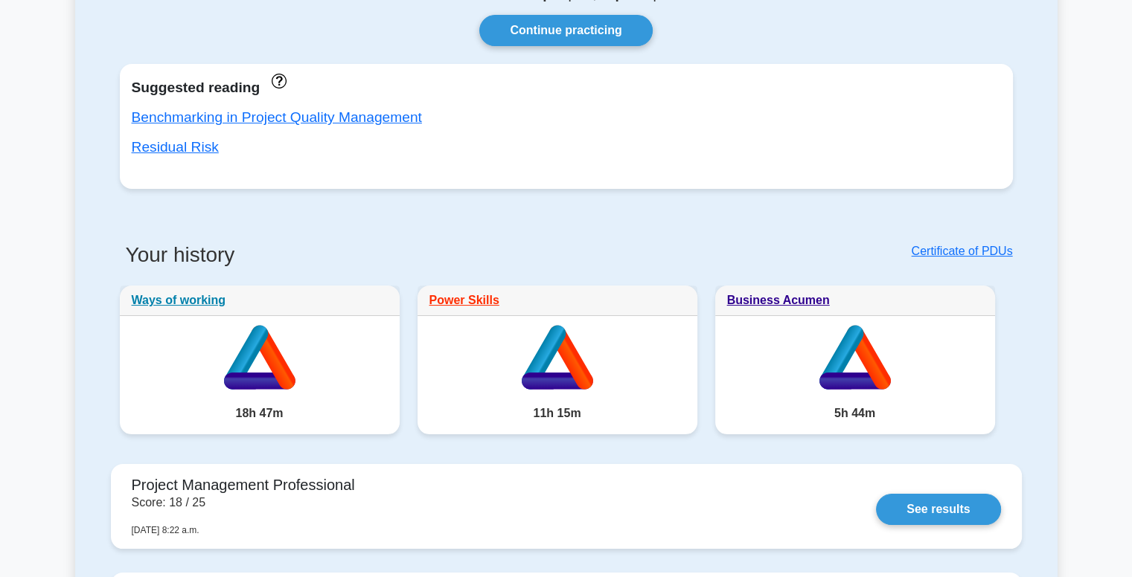
scroll to position [149, 0]
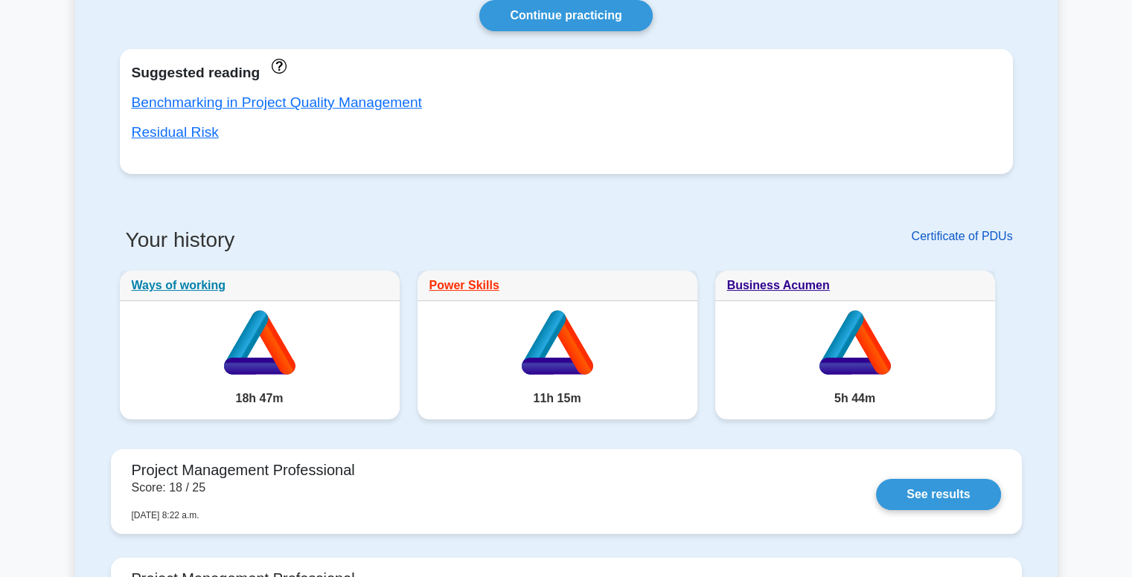
click at [958, 239] on link "Certificate of PDUs" at bounding box center [961, 236] width 101 height 13
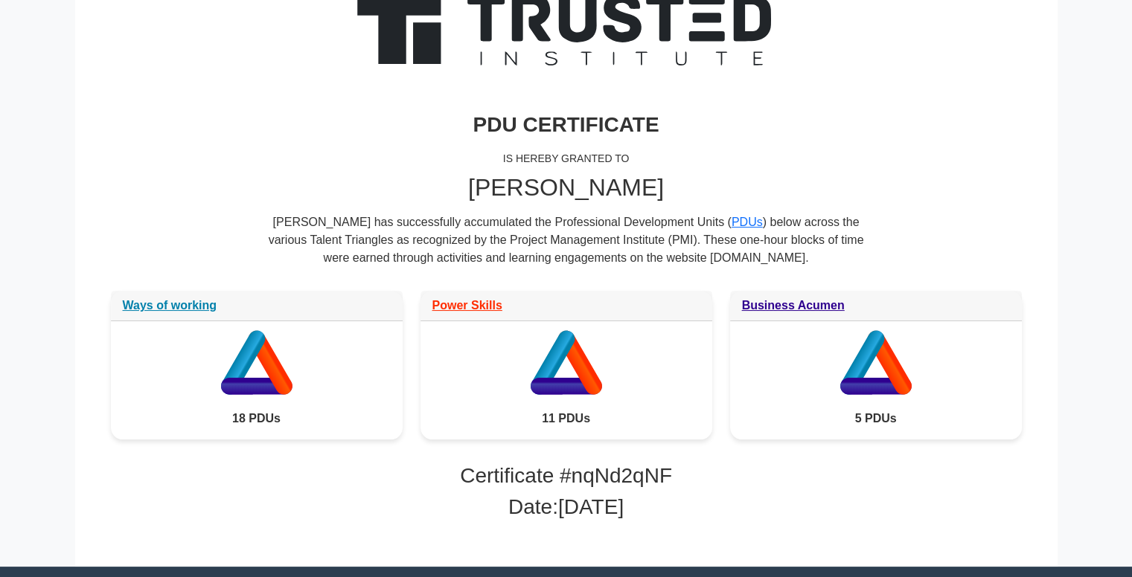
scroll to position [149, 0]
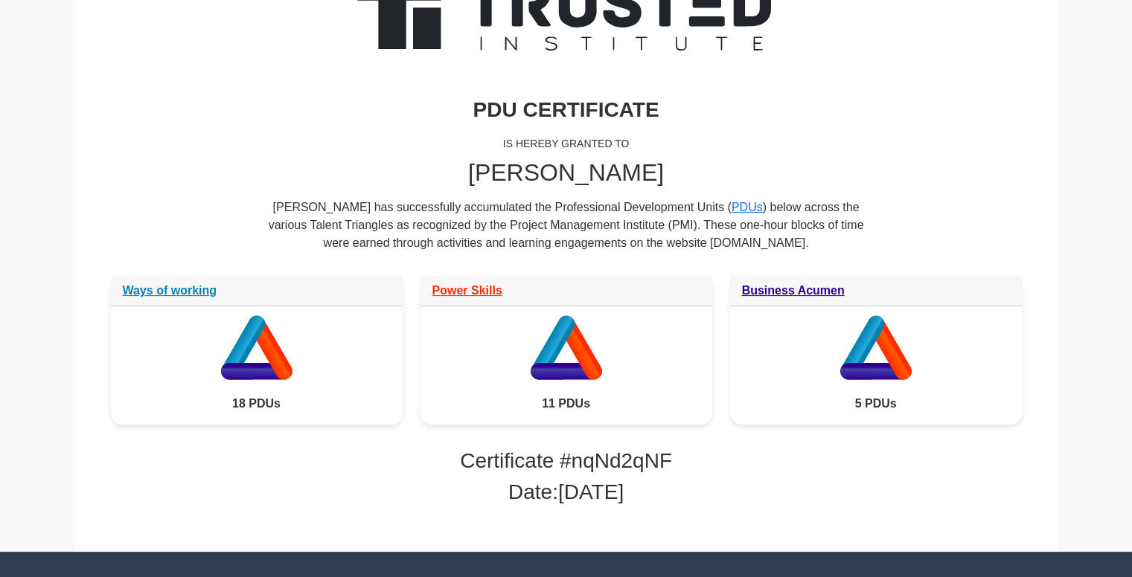
click at [1007, 103] on h3 "PDU CERTIFICATE" at bounding box center [566, 109] width 911 height 25
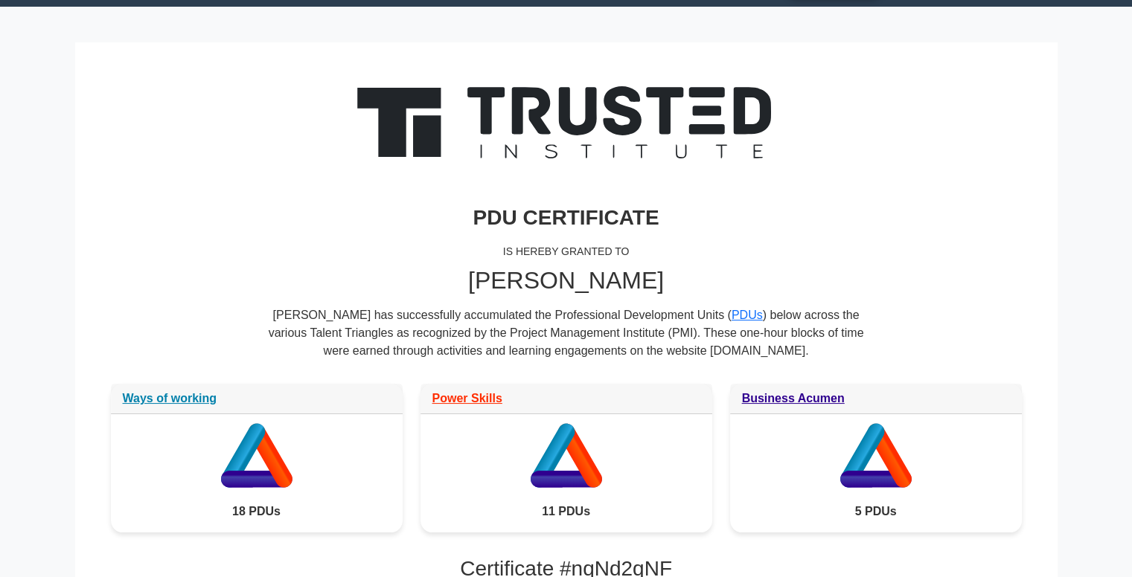
scroll to position [0, 0]
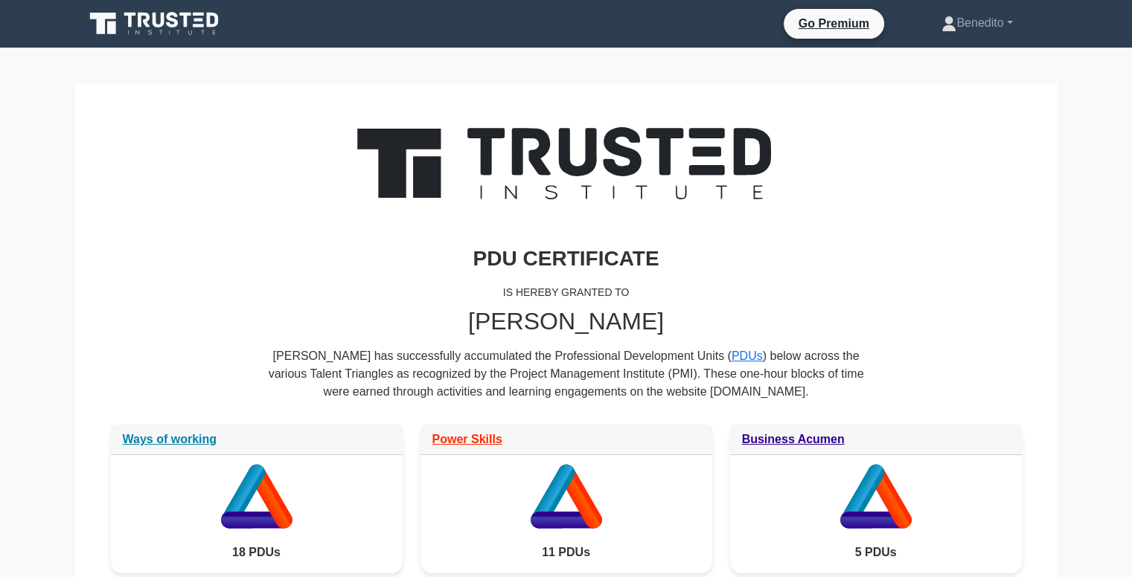
click at [1095, 94] on main "PDU CERTIFICATE IS HEREBY GRANTED TO Benedito Matsinye Benedito Matsinye has su…" at bounding box center [566, 374] width 1132 height 653
click at [978, 27] on link "Benedito" at bounding box center [977, 23] width 142 height 30
click at [929, 56] on link "Profile" at bounding box center [965, 58] width 118 height 24
